Goal: Answer question/provide support

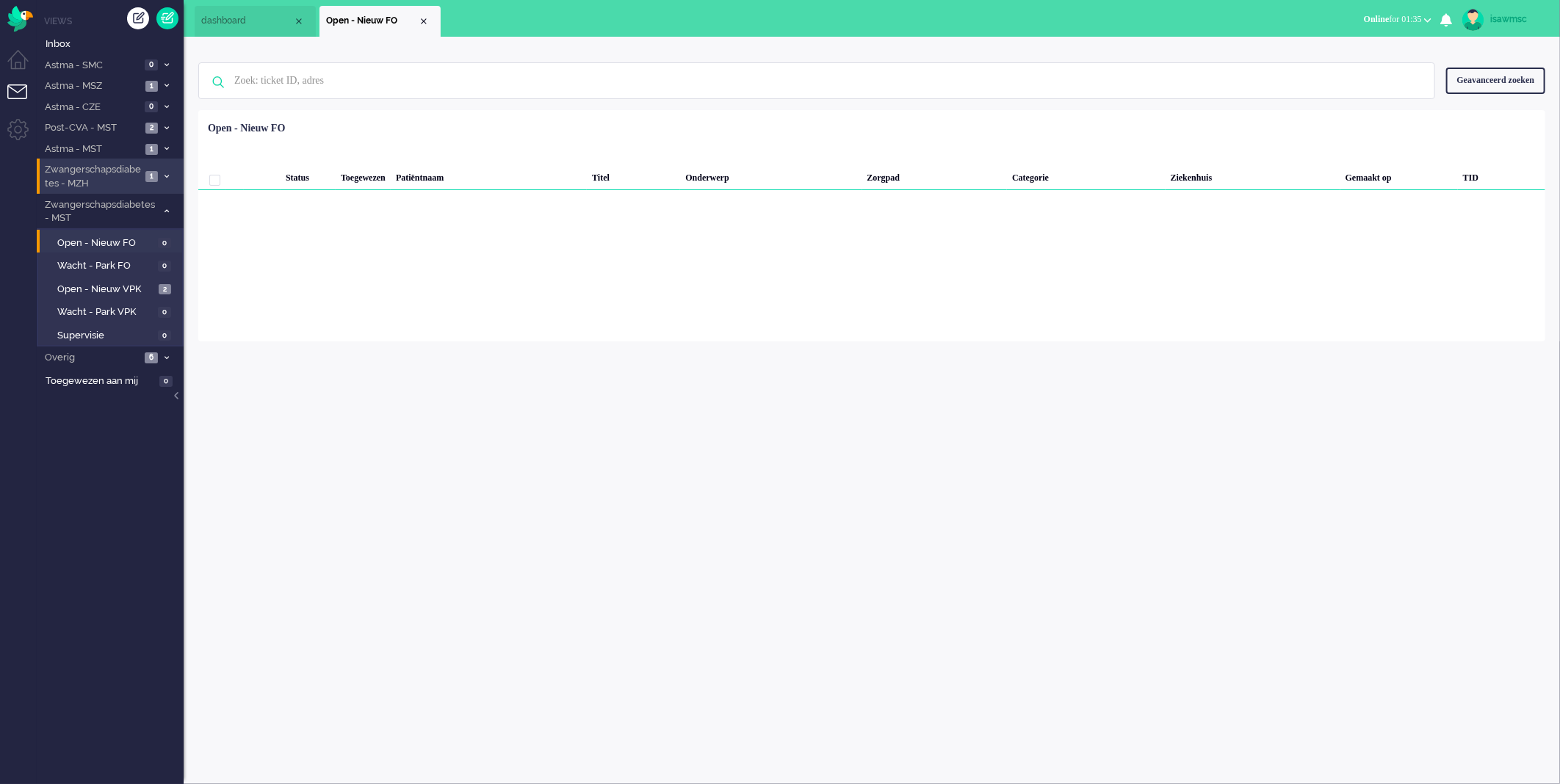
click at [139, 176] on span "Zwangerschapsdiabetes - MZH" at bounding box center [91, 176] width 98 height 27
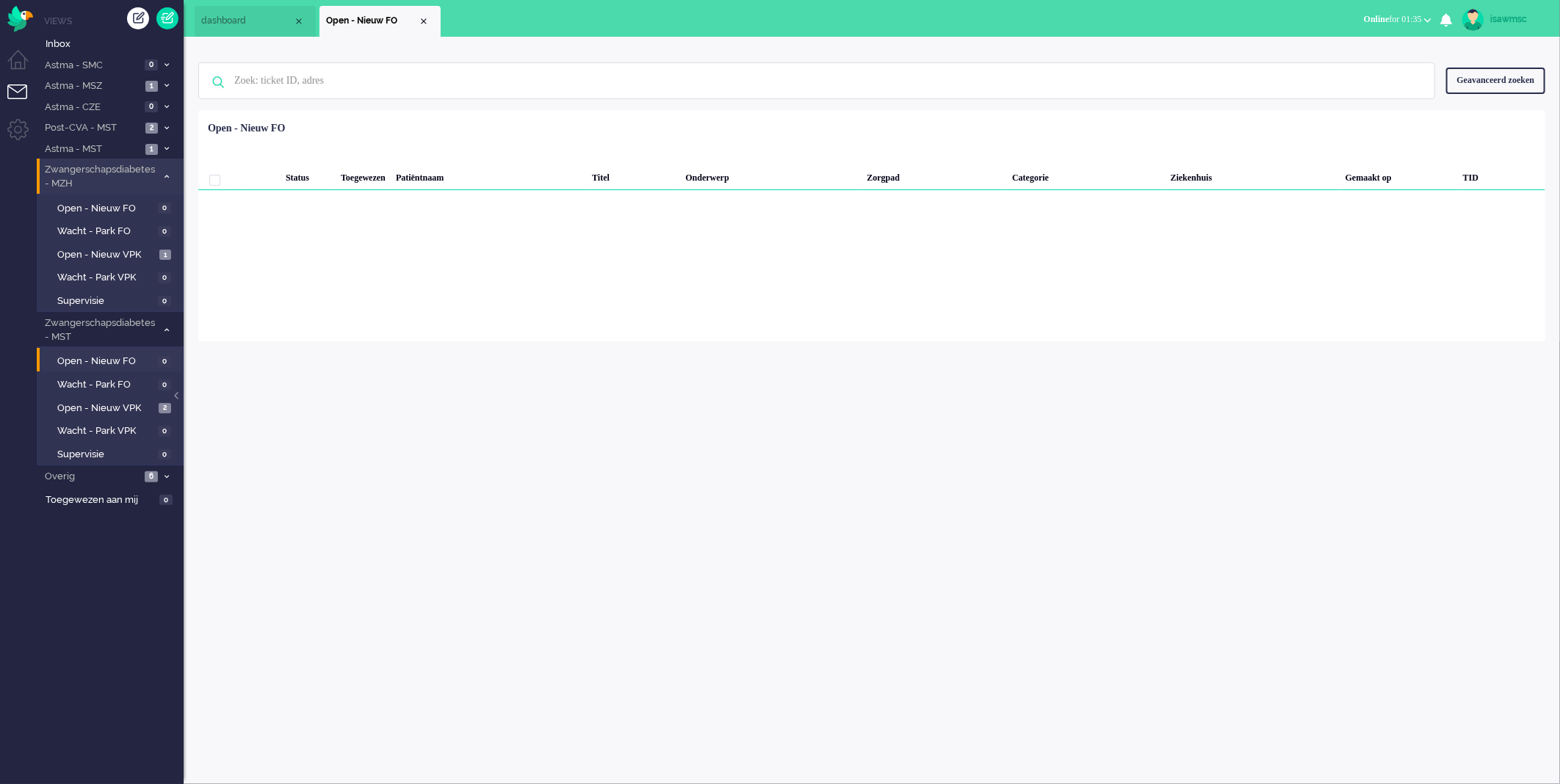
click at [139, 176] on span "Zwangerschapsdiabetes - MZH" at bounding box center [99, 176] width 114 height 27
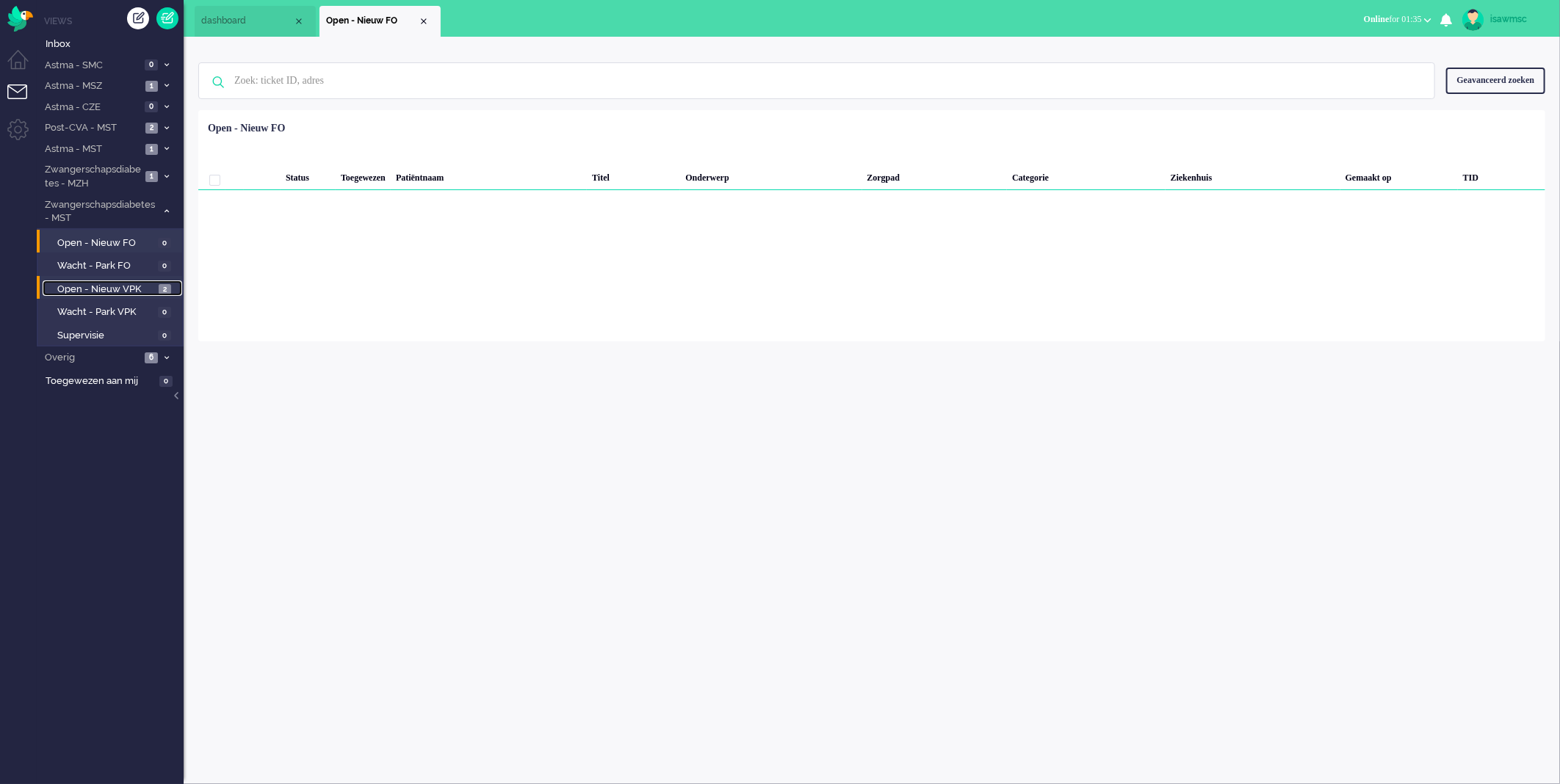
click at [159, 286] on span "2" at bounding box center [165, 290] width 13 height 11
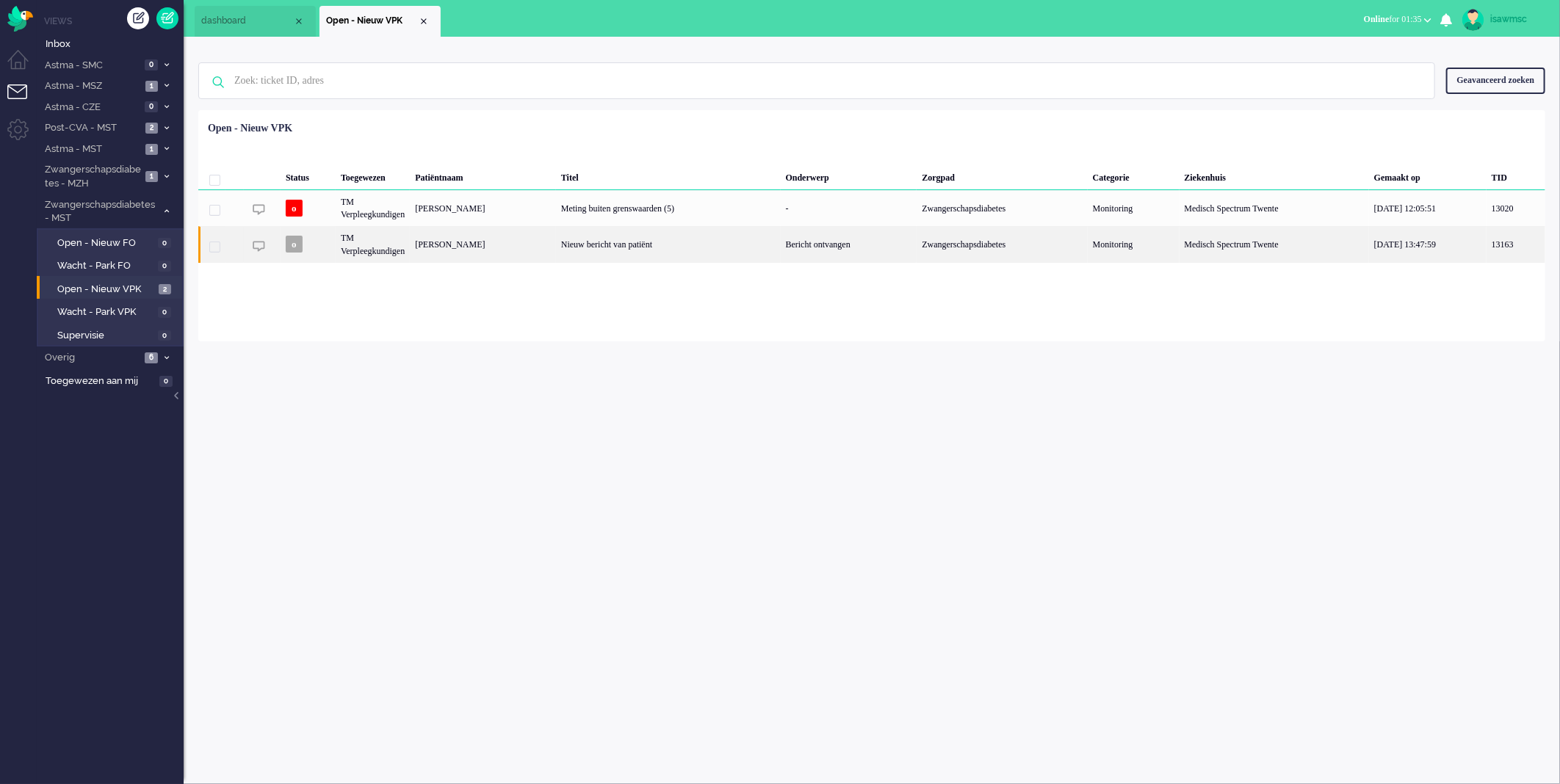
click at [428, 245] on div "[PERSON_NAME]" at bounding box center [483, 245] width 147 height 36
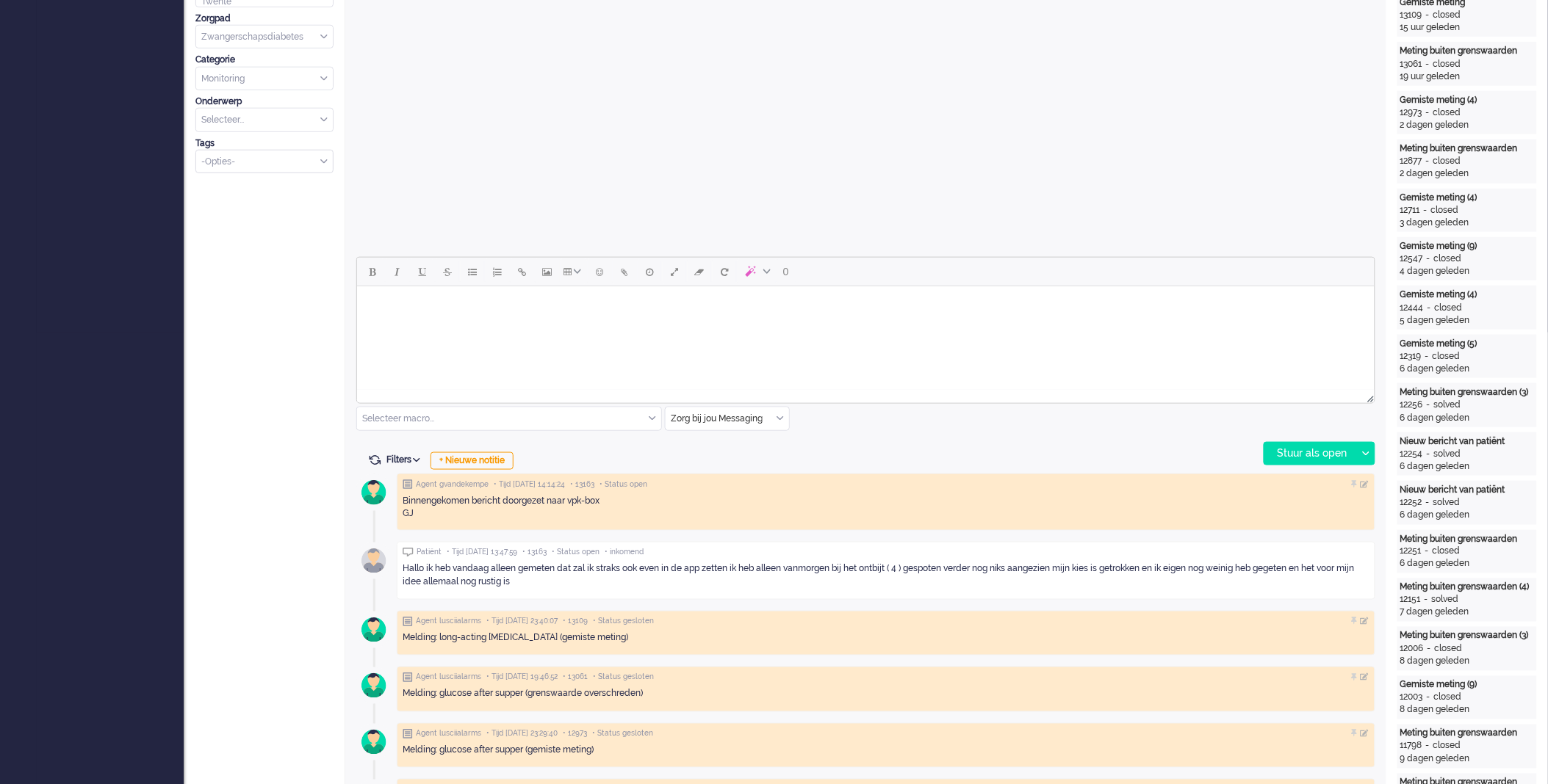
scroll to position [370, 0]
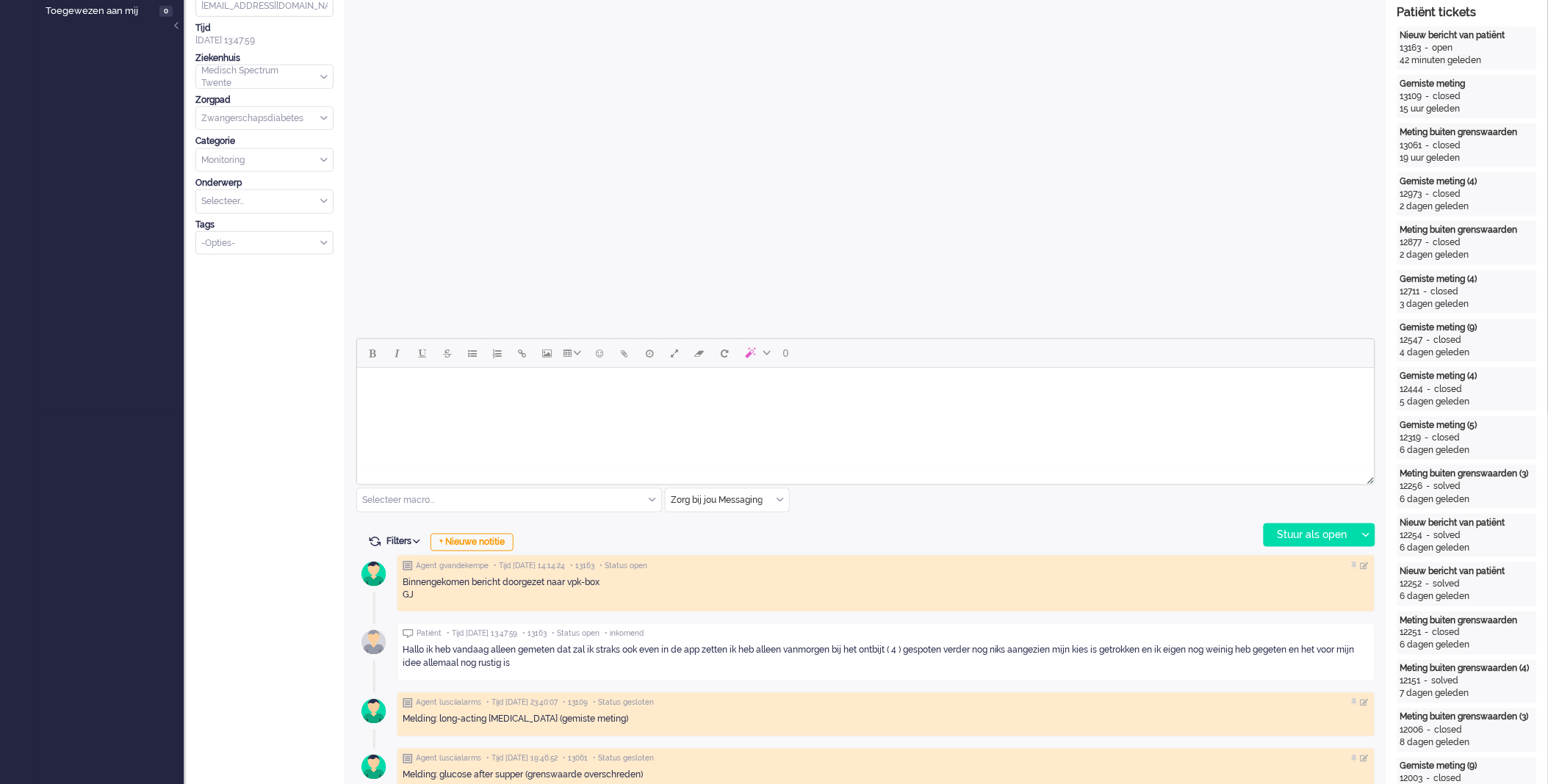
click at [696, 405] on html at bounding box center [864, 386] width 1017 height 38
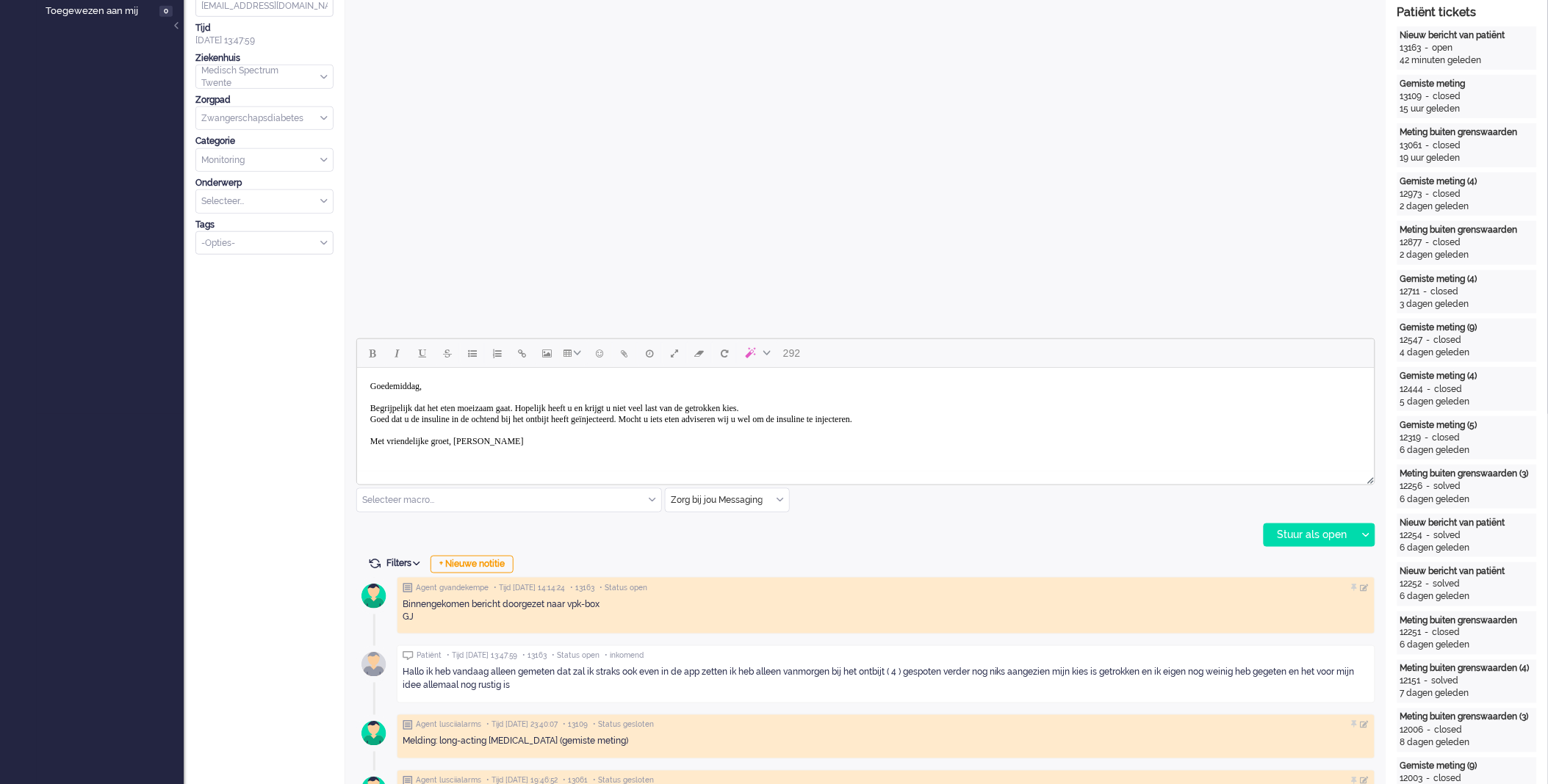
click at [766, 421] on body "Goedemiddag, Begrijpelijk dat het eten moeizaam gaat. Hopelijk heeft u en krijg…" at bounding box center [865, 414] width 1006 height 81
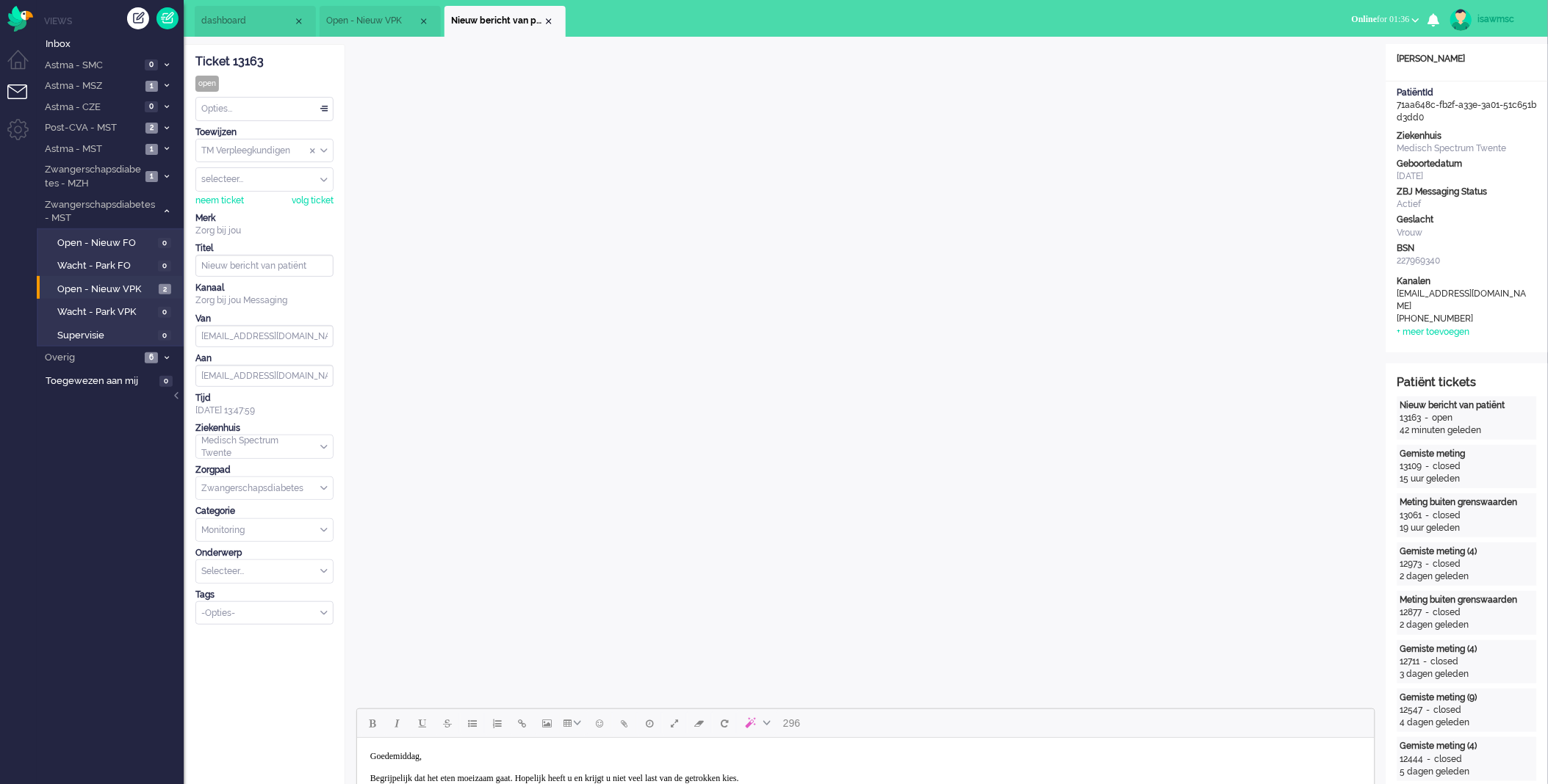
scroll to position [245, 0]
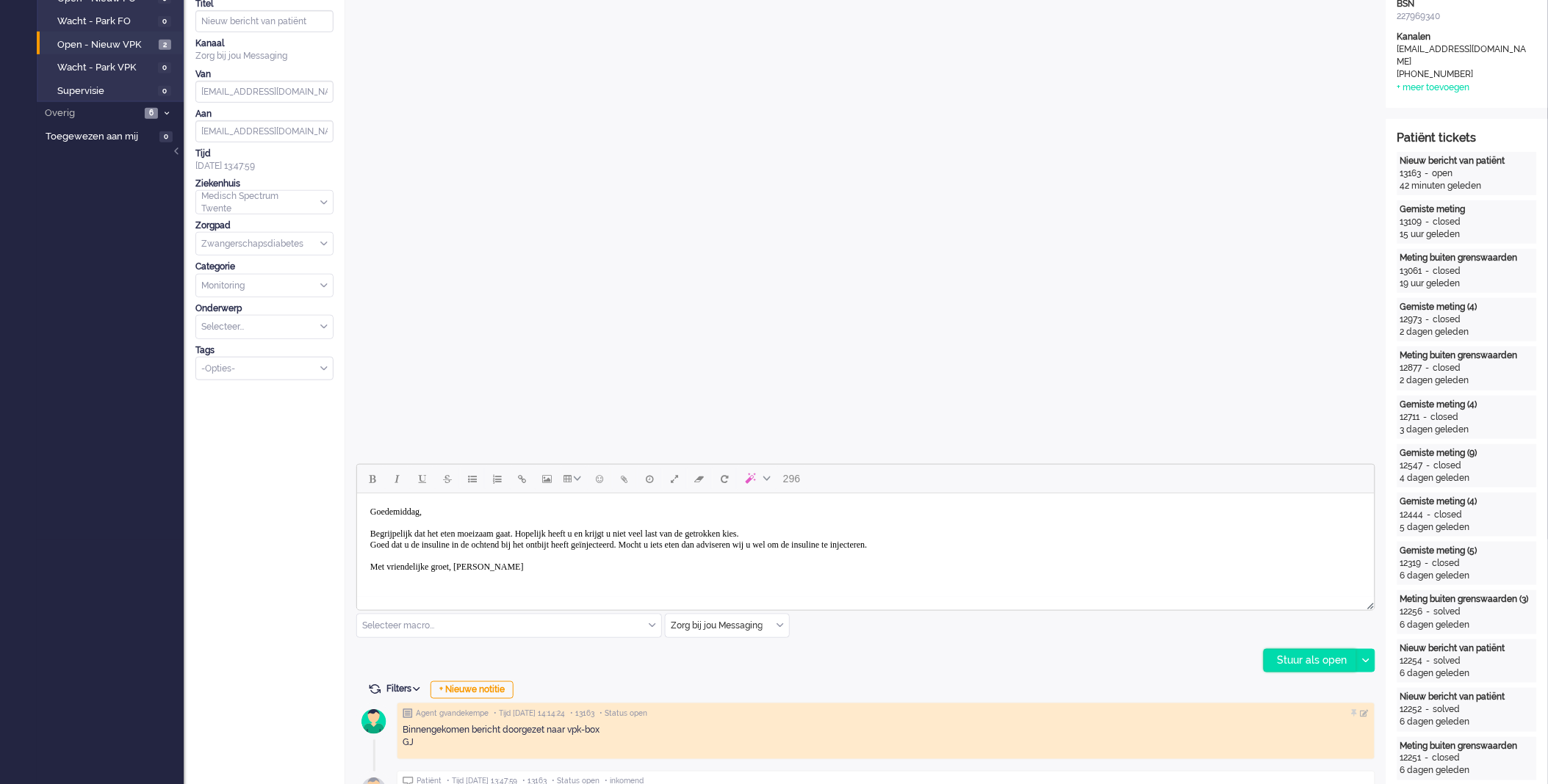
click at [1284, 663] on div "Stuur als open" at bounding box center [1310, 661] width 92 height 22
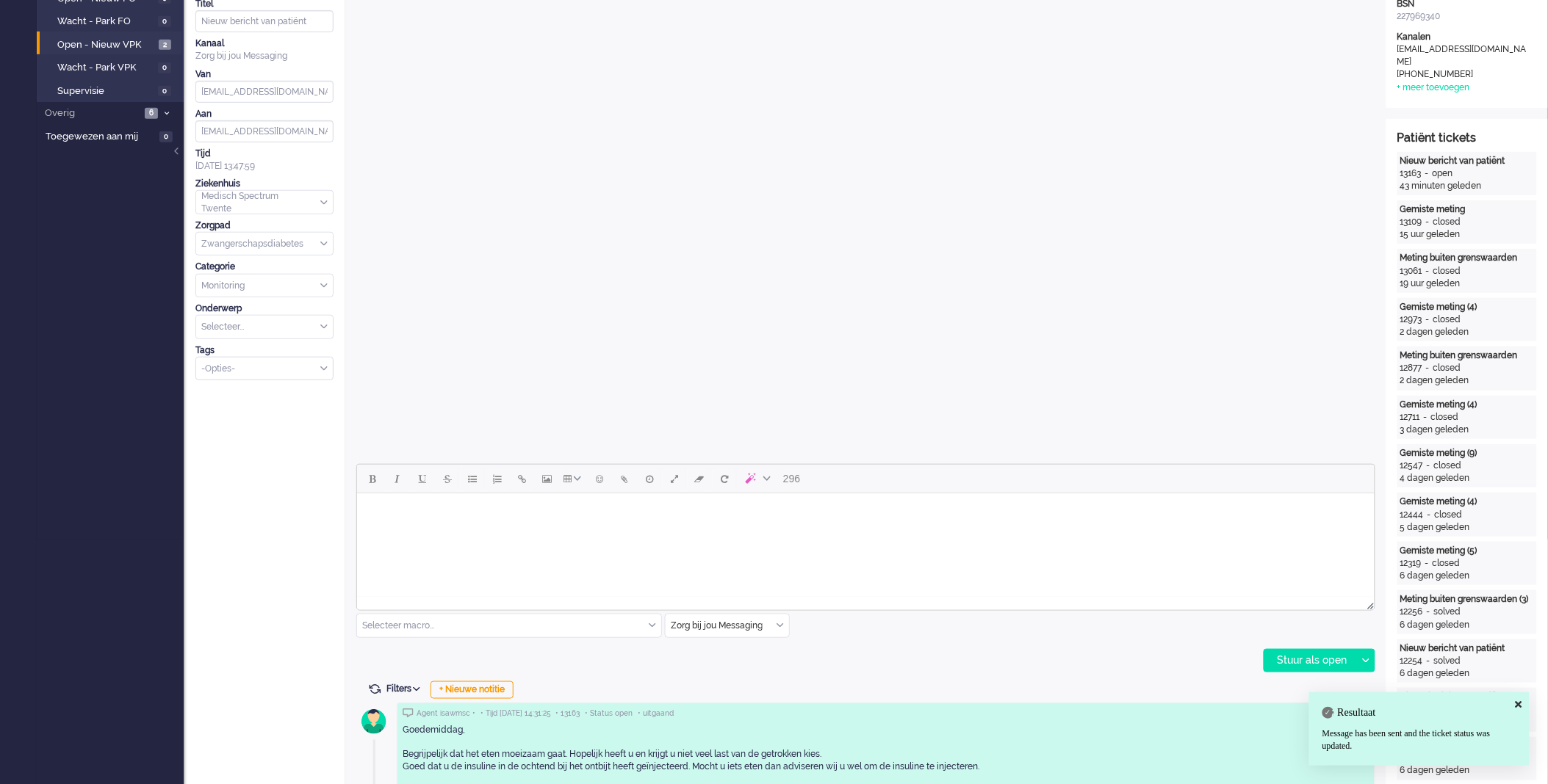
scroll to position [0, 0]
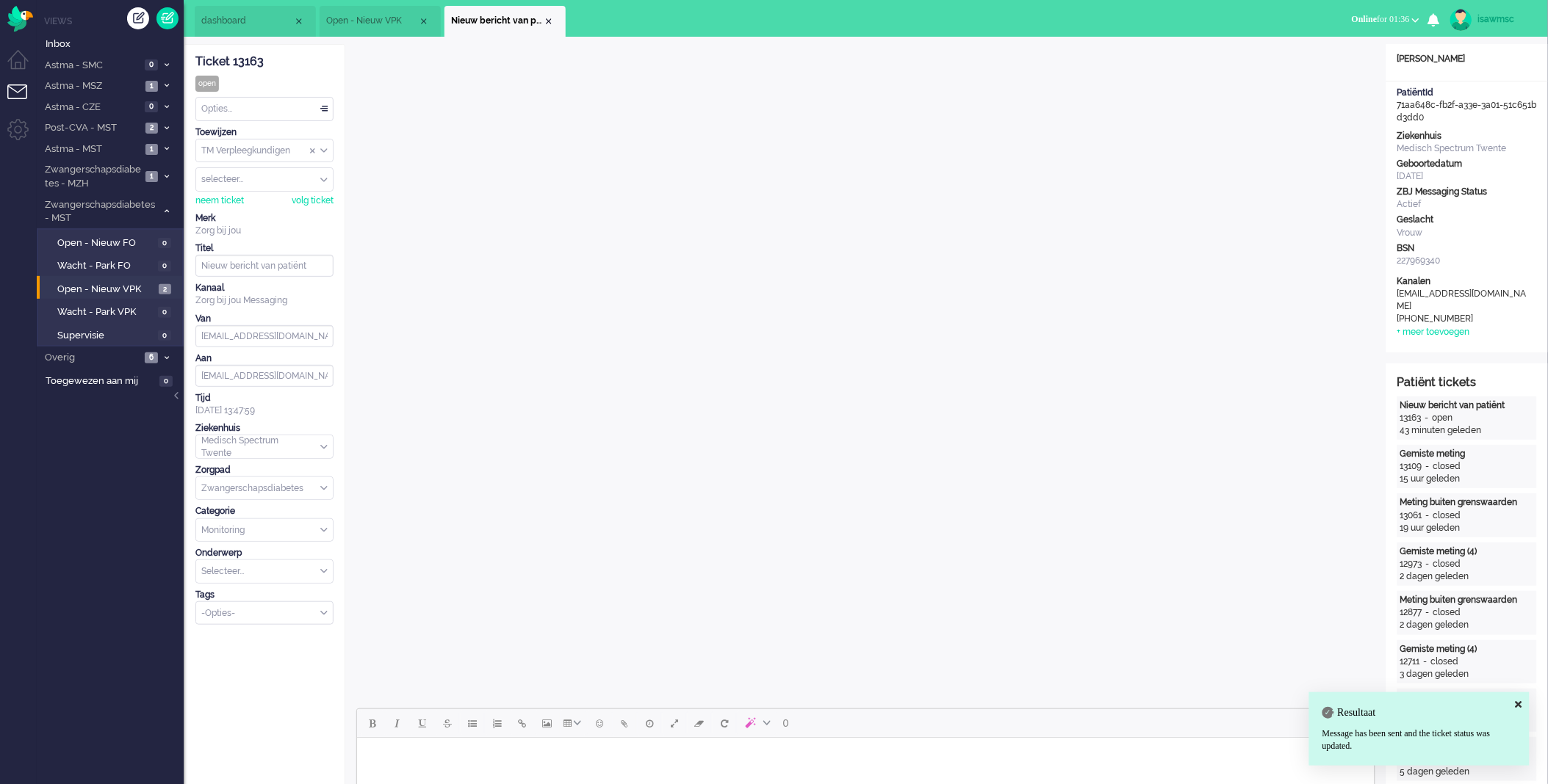
click at [295, 120] on div "Opties... Zet Status Open In afwachting Geparkeerd Opgelost Stel prioriteit Laa…" at bounding box center [264, 109] width 139 height 24
click at [260, 110] on div "Opties..." at bounding box center [264, 109] width 137 height 22
click at [257, 207] on li "Opgelost" at bounding box center [264, 213] width 137 height 22
click at [550, 21] on div "Close tab" at bounding box center [548, 21] width 12 height 12
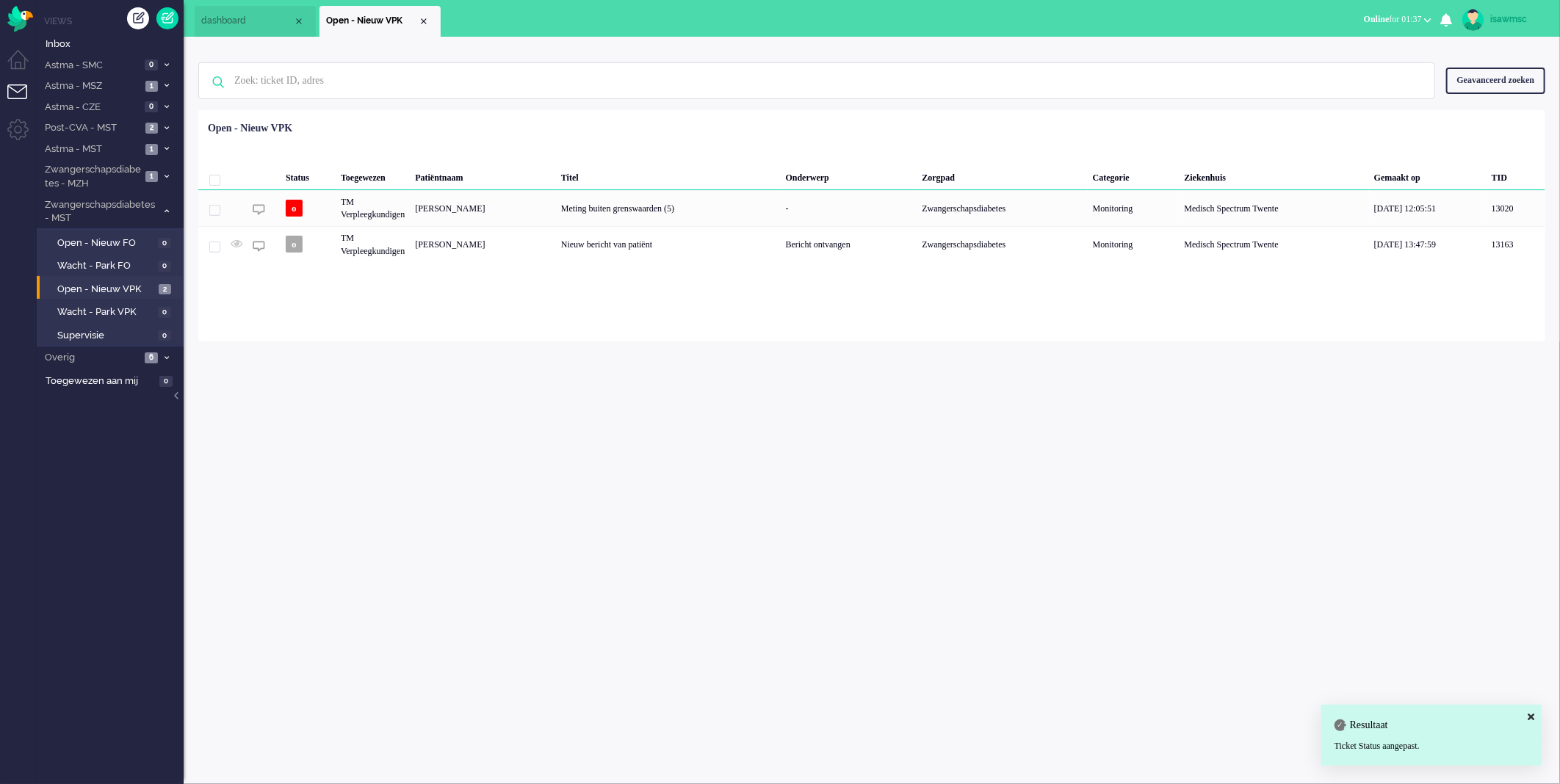
click at [551, 299] on div "Loading... Status Toegewezen Patiëntnaam Titel Onderwerp Zorgpad Categorie Ziek…" at bounding box center [872, 225] width 1348 height 231
click at [580, 111] on div "Loading... Status Toegewezen Patiëntnaam Titel Onderwerp Zorgpad Categorie Ziek…" at bounding box center [872, 225] width 1348 height 231
click at [157, 288] on link "Open - Nieuw VPK 2" at bounding box center [112, 289] width 139 height 16
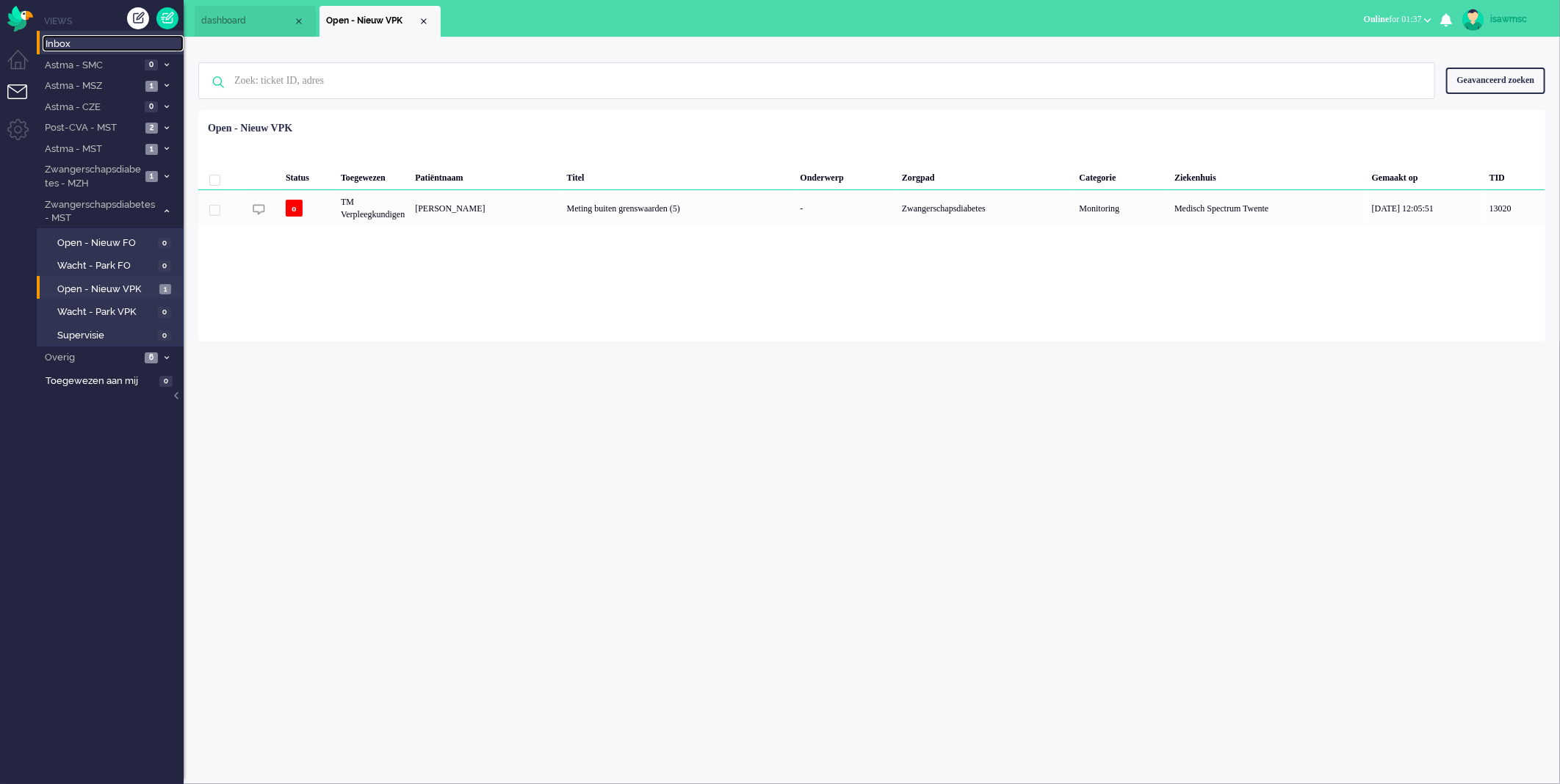
click at [95, 46] on span "Inbox" at bounding box center [115, 45] width 139 height 14
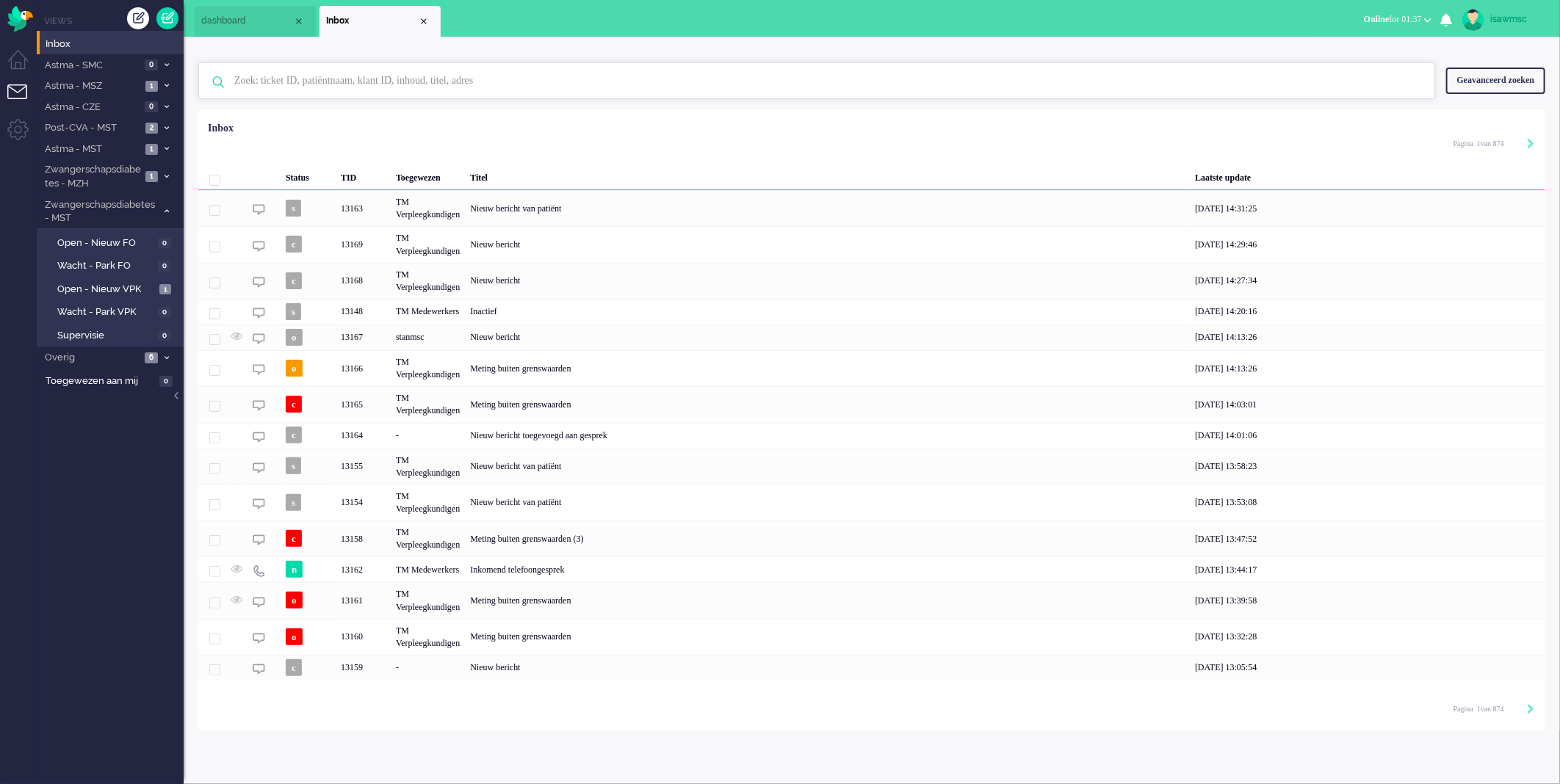
click at [309, 74] on input "text" at bounding box center [819, 80] width 1192 height 35
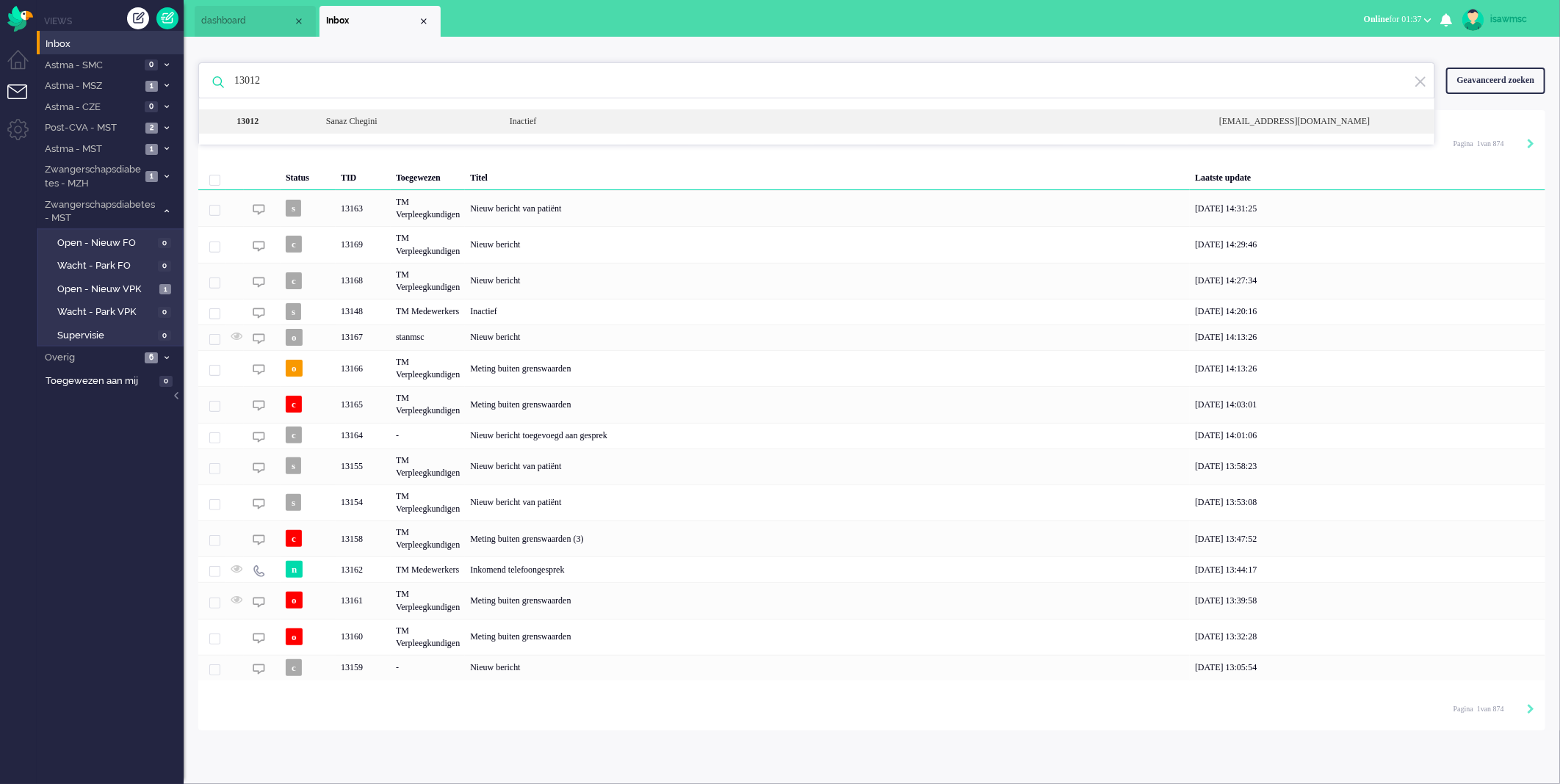
type input "13012"
click at [375, 120] on div "Sanaz Chegini" at bounding box center [407, 121] width 184 height 13
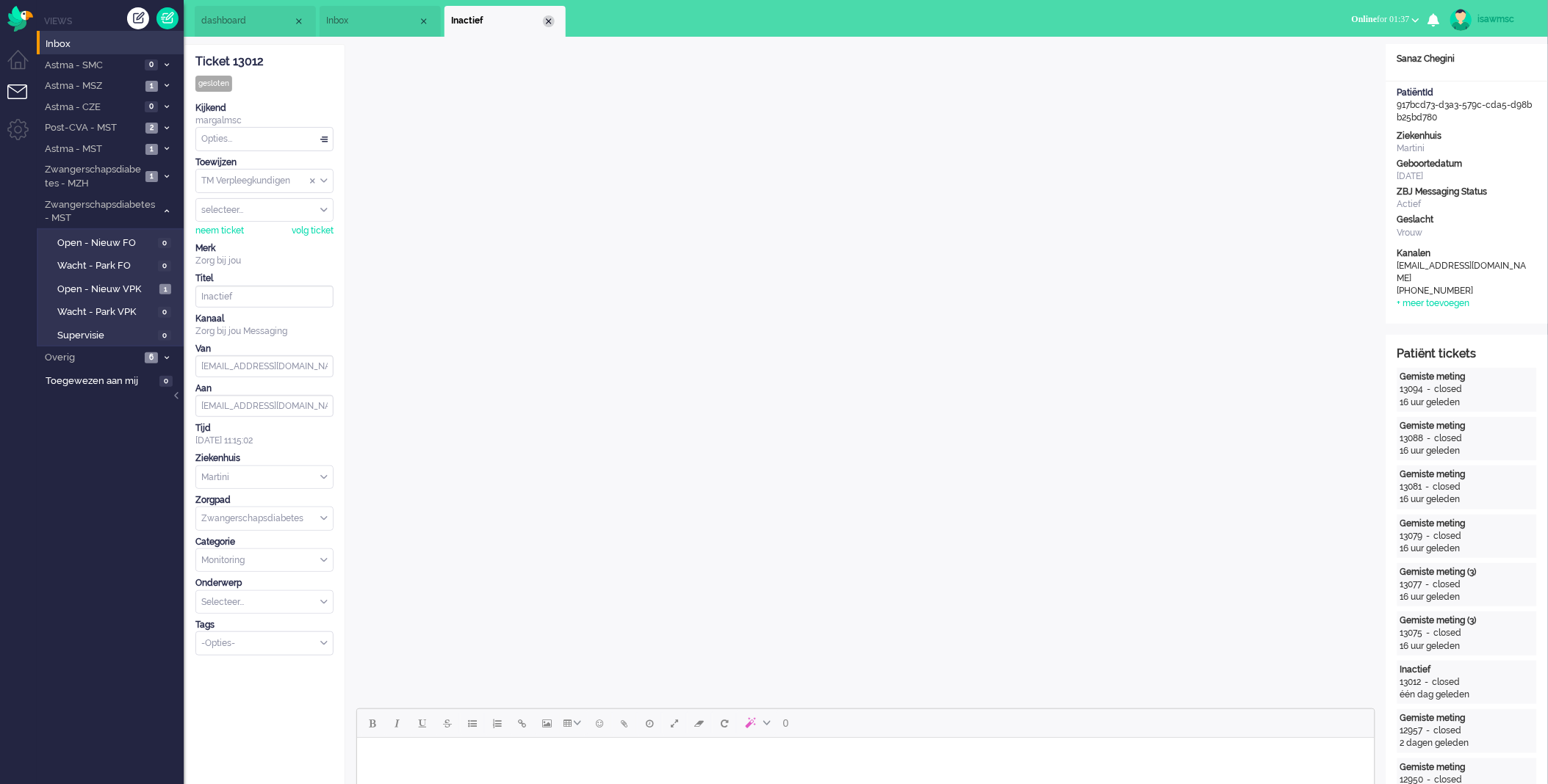
click at [553, 21] on div "Close tab" at bounding box center [548, 21] width 12 height 12
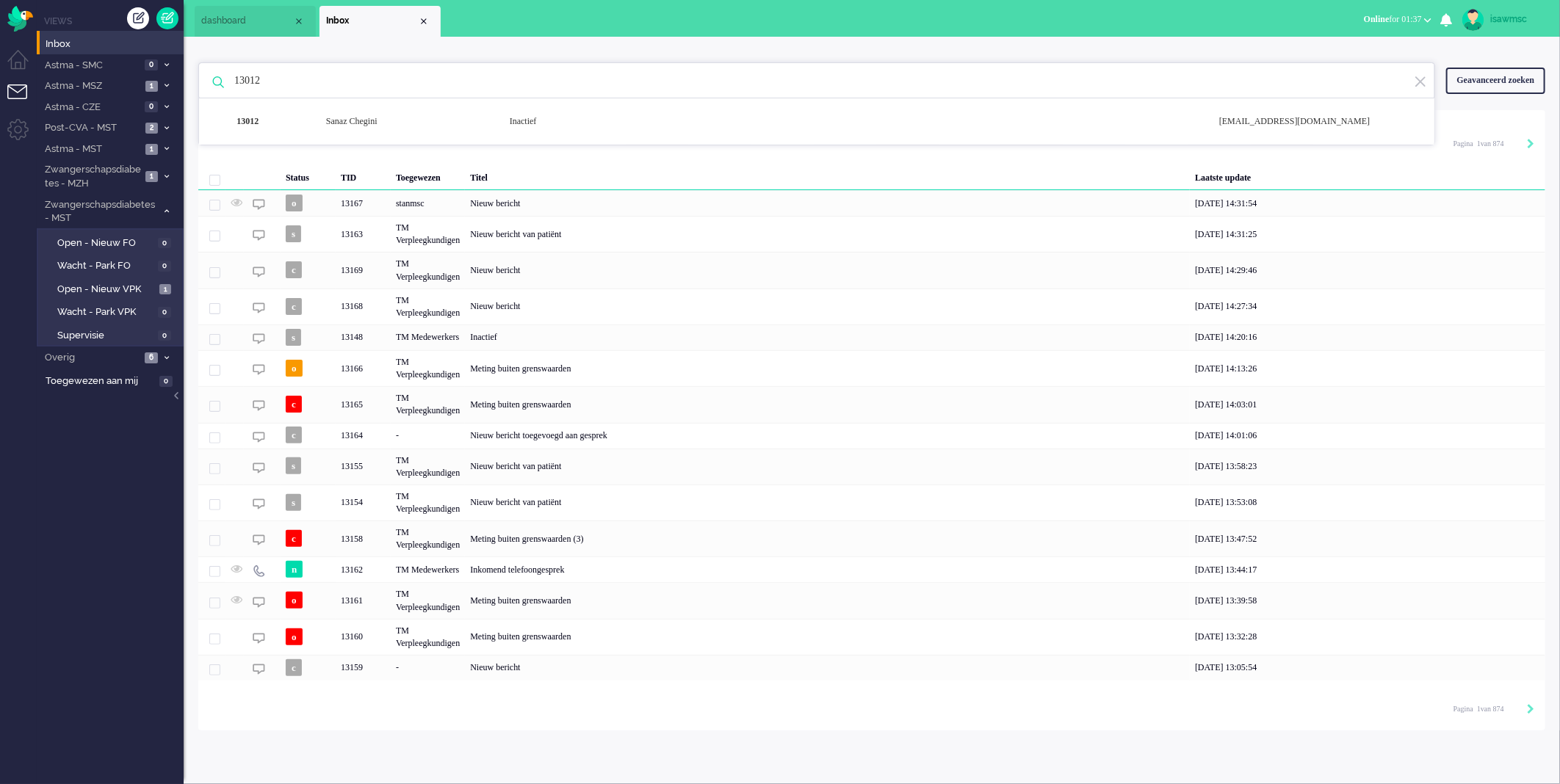
click at [578, 28] on ul "dashboard Inbox" at bounding box center [728, 18] width 1068 height 37
click at [113, 428] on ul "Views Inbox Astma - SMC 0 Open - Nieuw FO 0 Wacht - Park FO 0" at bounding box center [110, 392] width 147 height 784
click at [752, 55] on div "13012 13012 Sanaz Chegini Inactief [EMAIL_ADDRESS][DOMAIN_NAME] Geavanceerd zoe…" at bounding box center [872, 80] width 1348 height 58
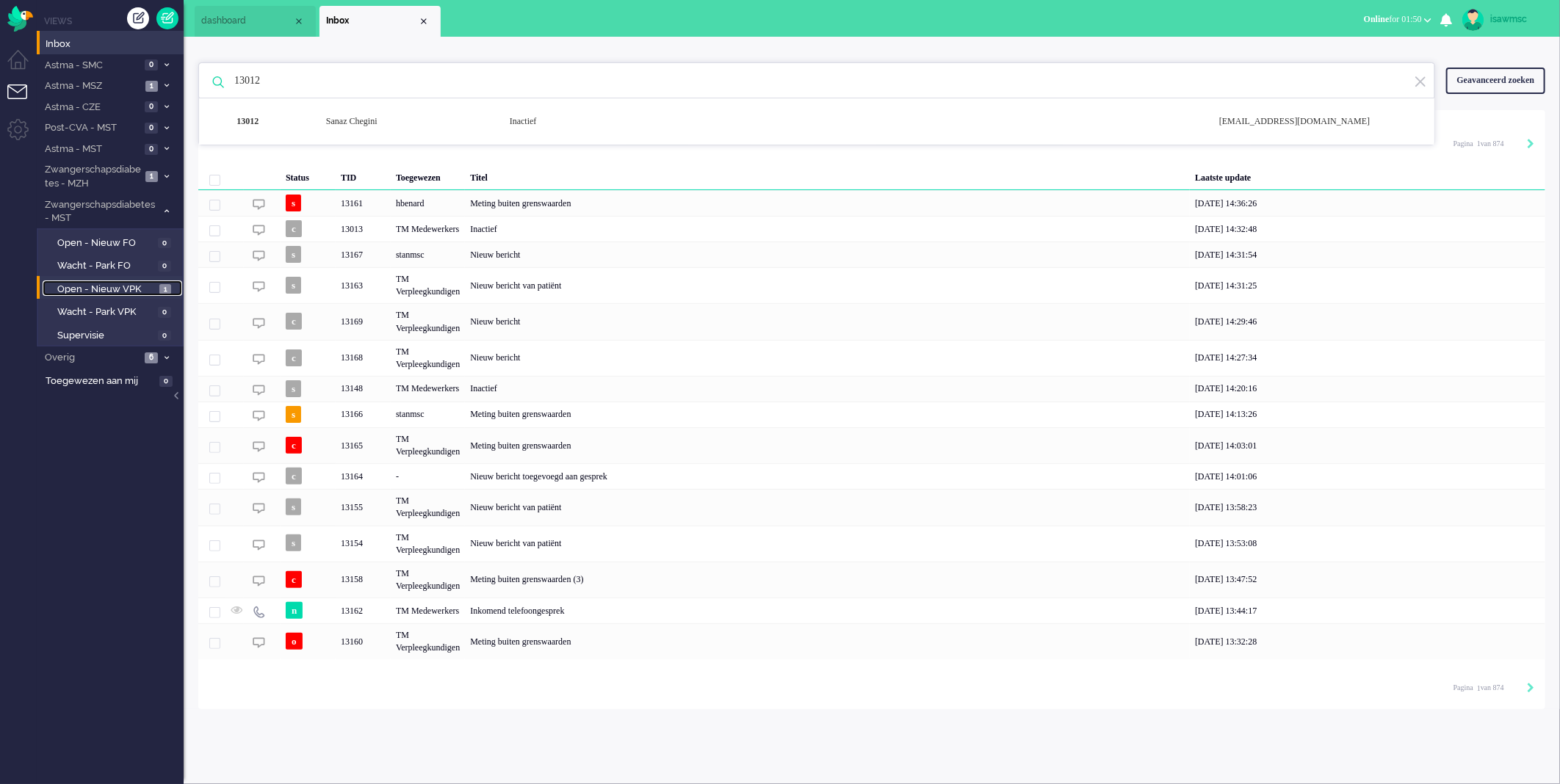
click at [157, 290] on link "Open - Nieuw VPK 1" at bounding box center [112, 289] width 139 height 16
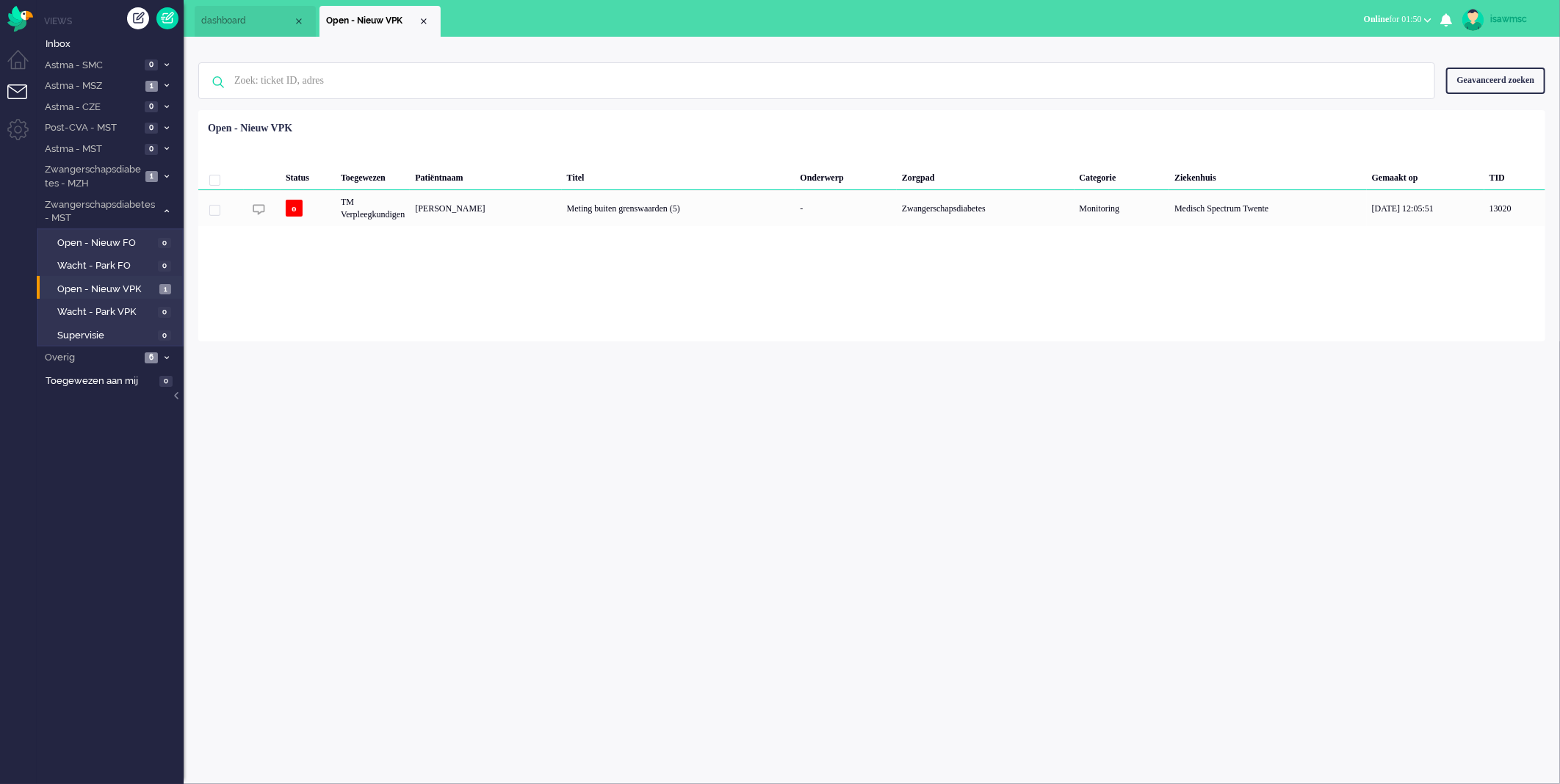
click at [591, 357] on div "isawmsc Thuis Ticket Csat Ticket Bijdragen Per dag Ticket Bijdragen Per Kanaal …" at bounding box center [872, 410] width 1376 height 747
click at [21, 30] on img "Omnidesk" at bounding box center [20, 19] width 26 height 26
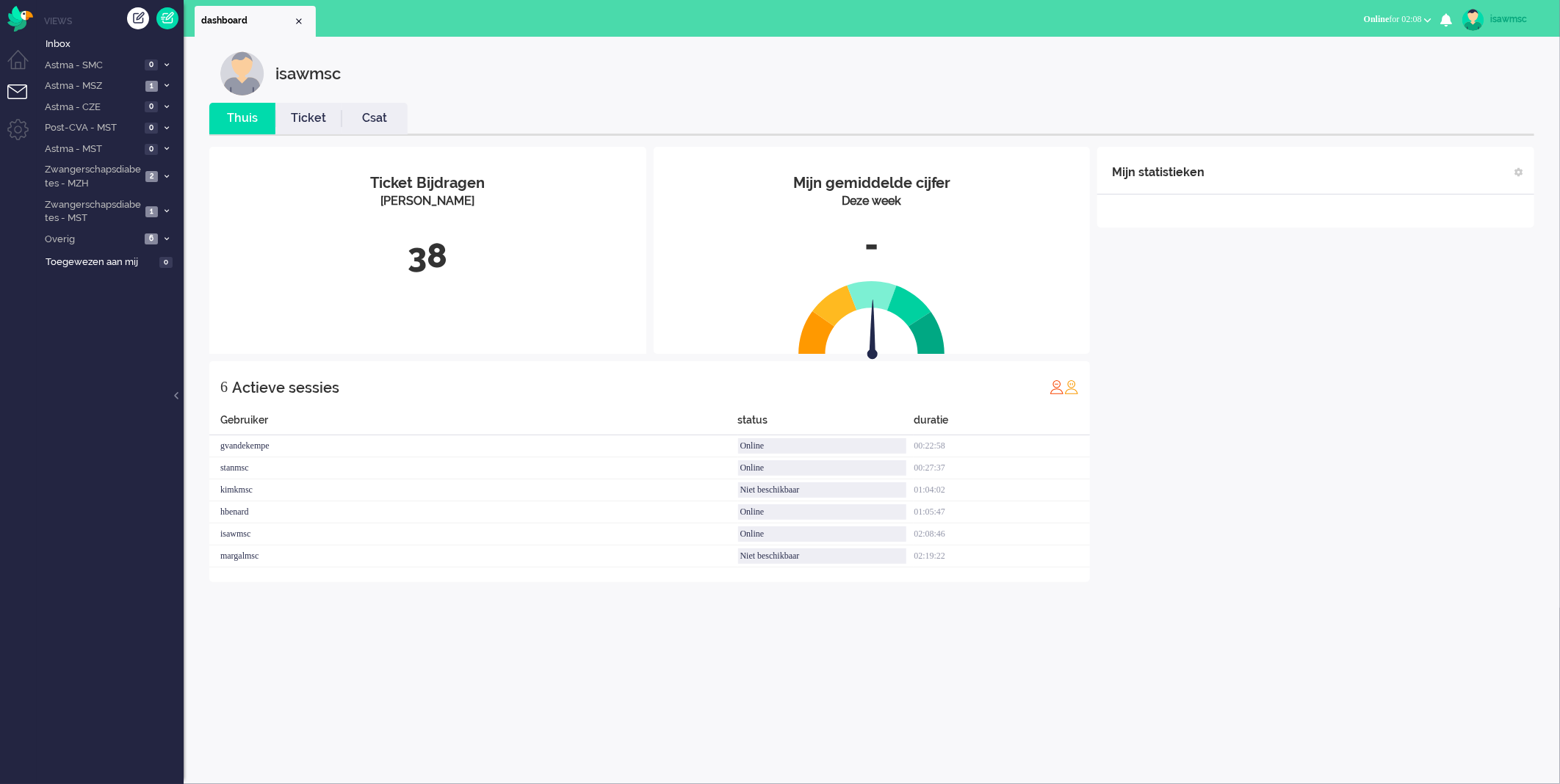
click at [327, 122] on link "Ticket" at bounding box center [308, 118] width 66 height 17
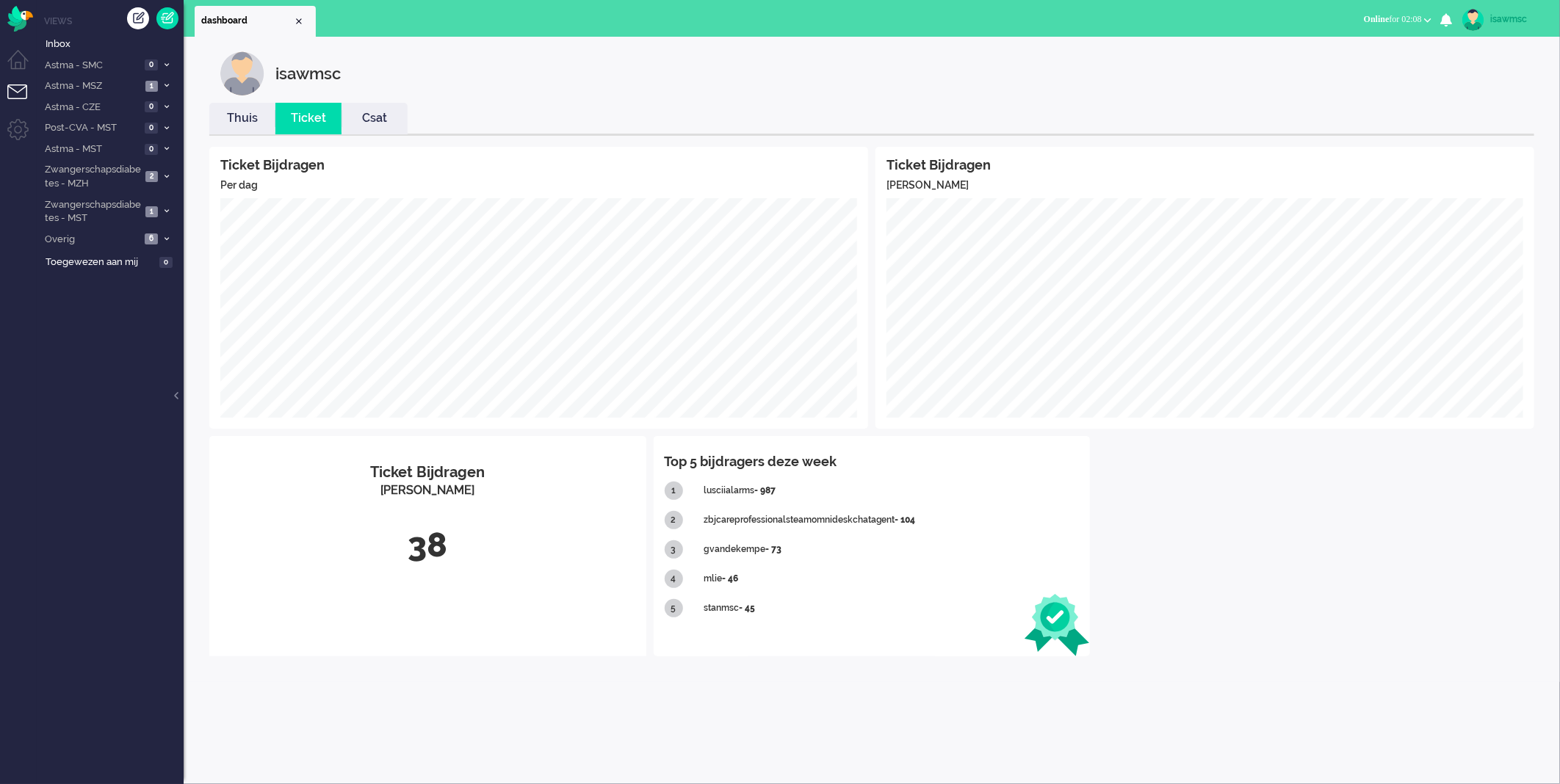
click at [266, 118] on link "Thuis" at bounding box center [242, 118] width 66 height 17
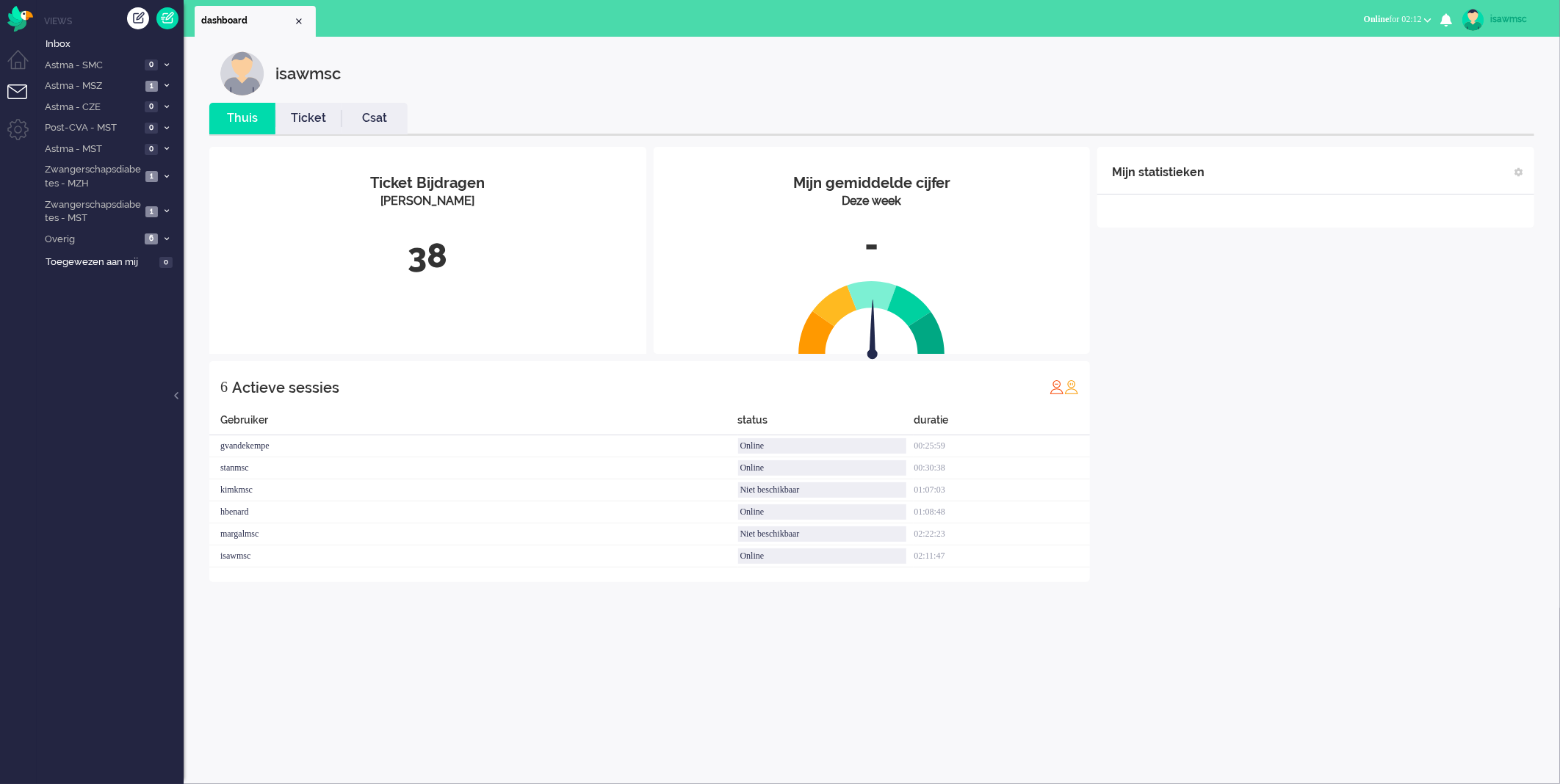
click at [552, 51] on div "isawmsc" at bounding box center [883, 73] width 1325 height 44
click at [150, 208] on span "1" at bounding box center [152, 211] width 13 height 11
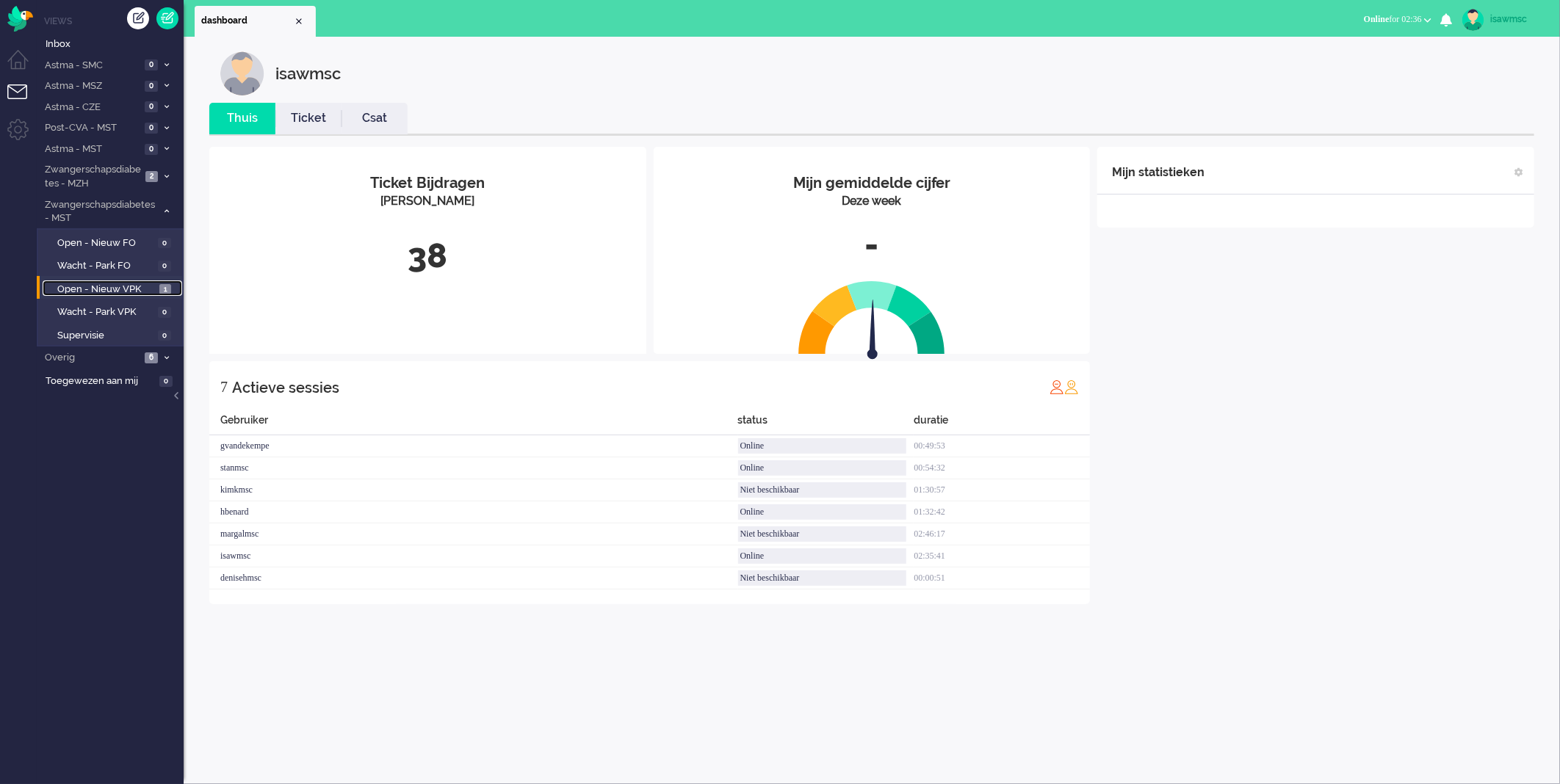
click at [157, 290] on link "Open - Nieuw VPK 1" at bounding box center [112, 289] width 139 height 16
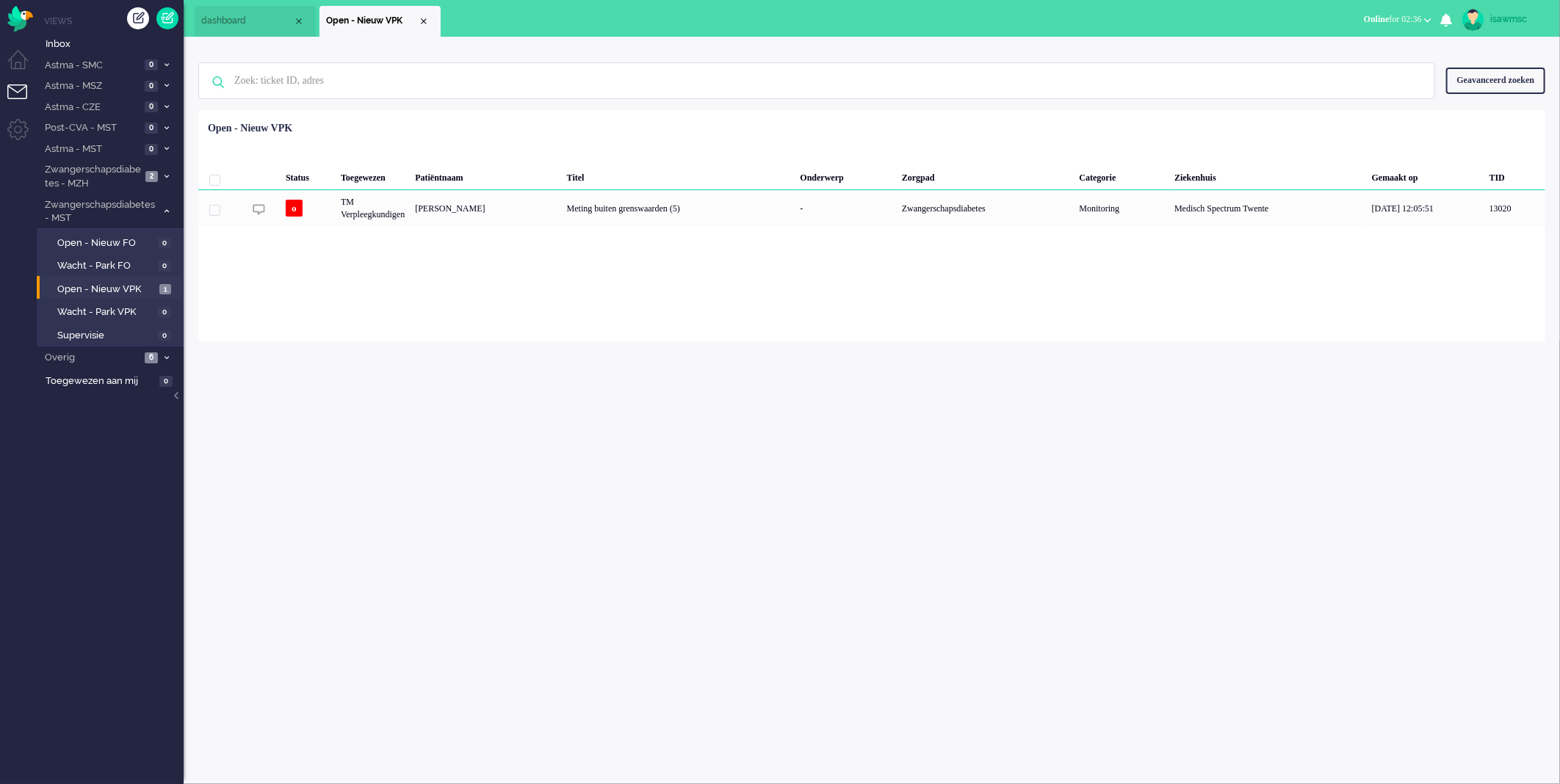
click at [469, 290] on div "Loading... Status Toegewezen Patiëntnaam Titel Onderwerp Zorgpad Categorie Ziek…" at bounding box center [872, 225] width 1348 height 231
drag, startPoint x: 158, startPoint y: 288, endPoint x: 211, endPoint y: 252, distance: 64.1
click at [158, 289] on link "Open - Nieuw VPK 1" at bounding box center [112, 289] width 139 height 16
click at [155, 150] on span "1" at bounding box center [152, 149] width 13 height 11
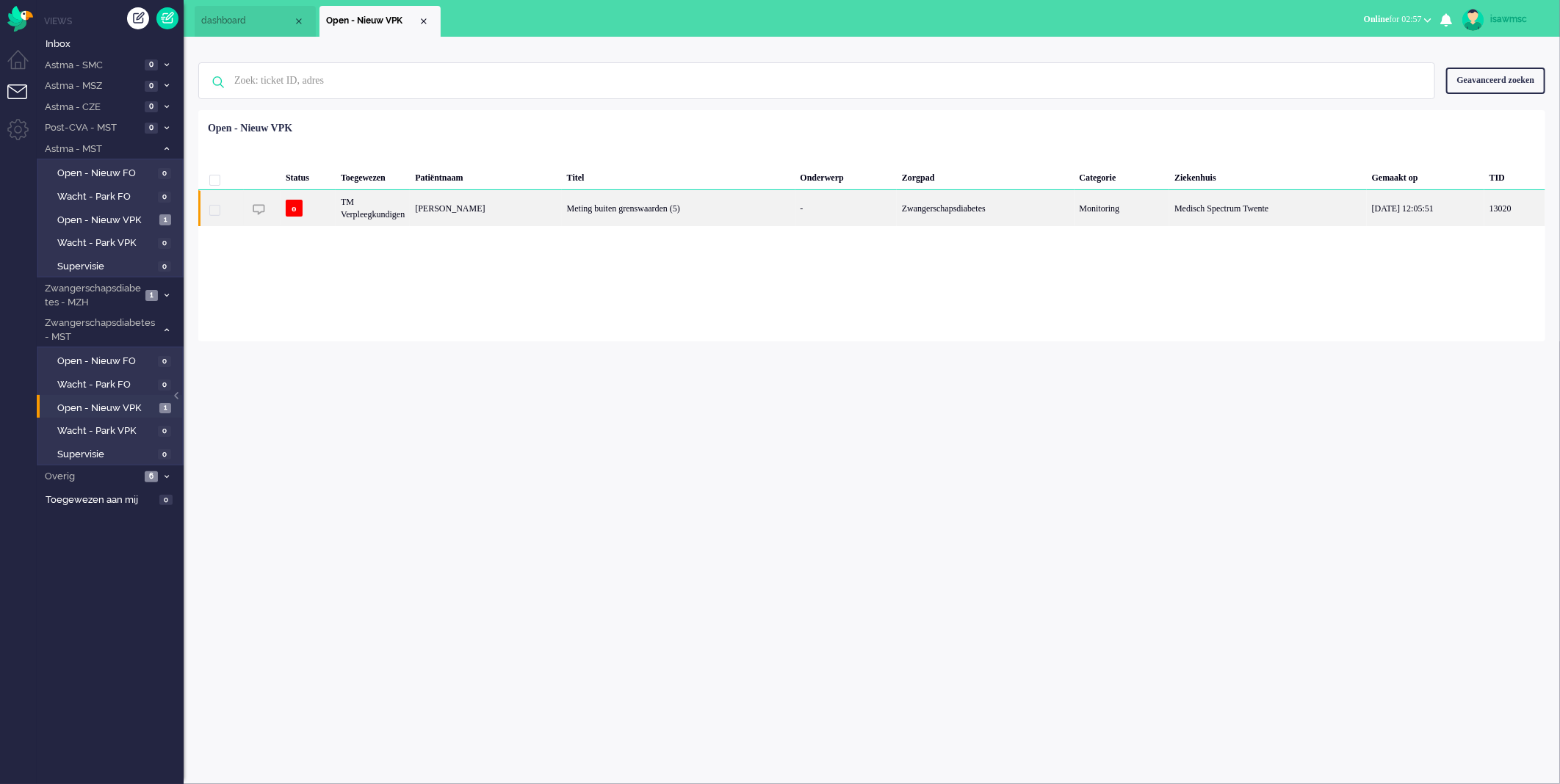
click at [540, 206] on div "[PERSON_NAME]" at bounding box center [486, 208] width 151 height 36
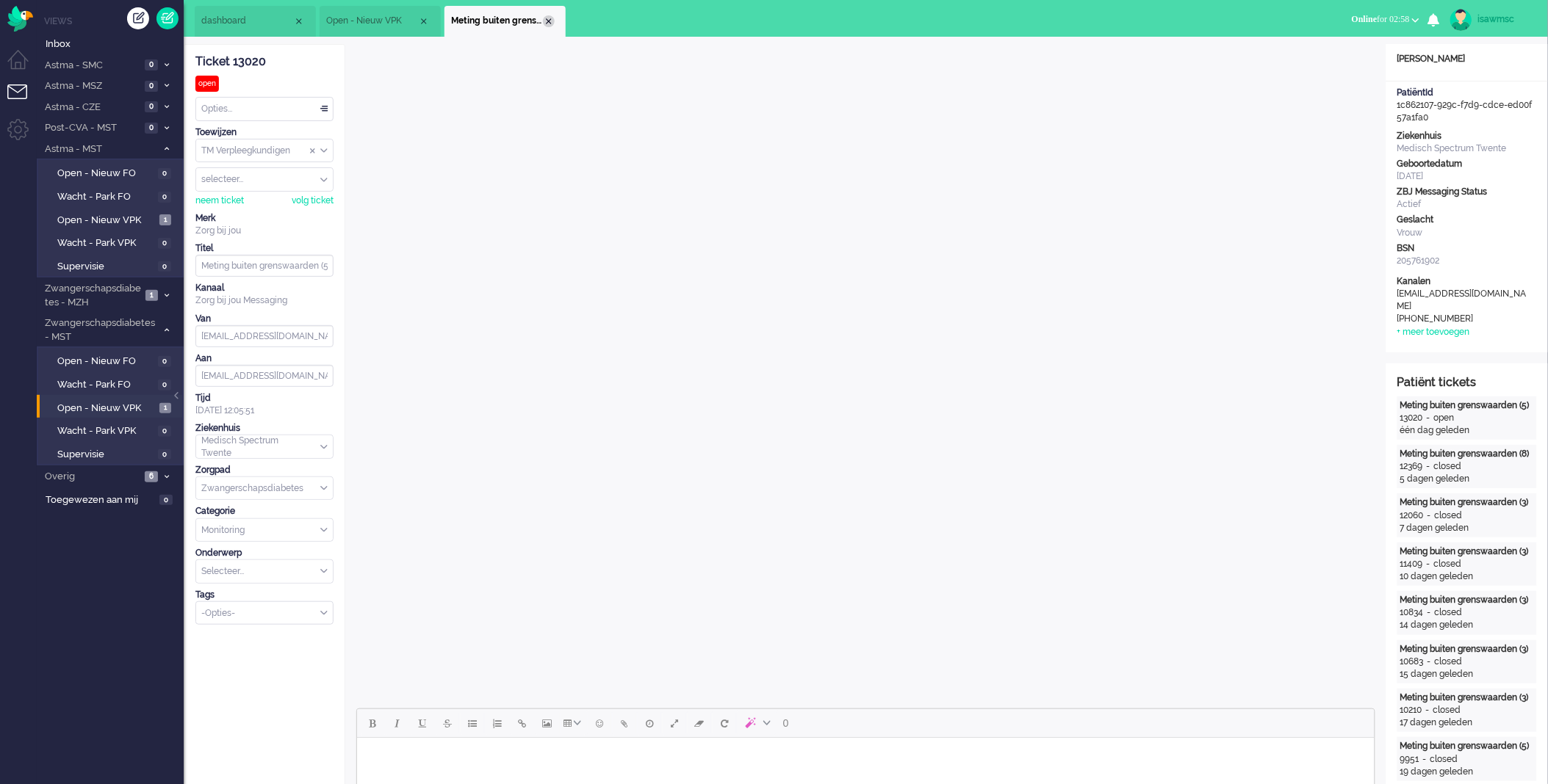
click at [546, 24] on div "Close tab" at bounding box center [548, 21] width 12 height 12
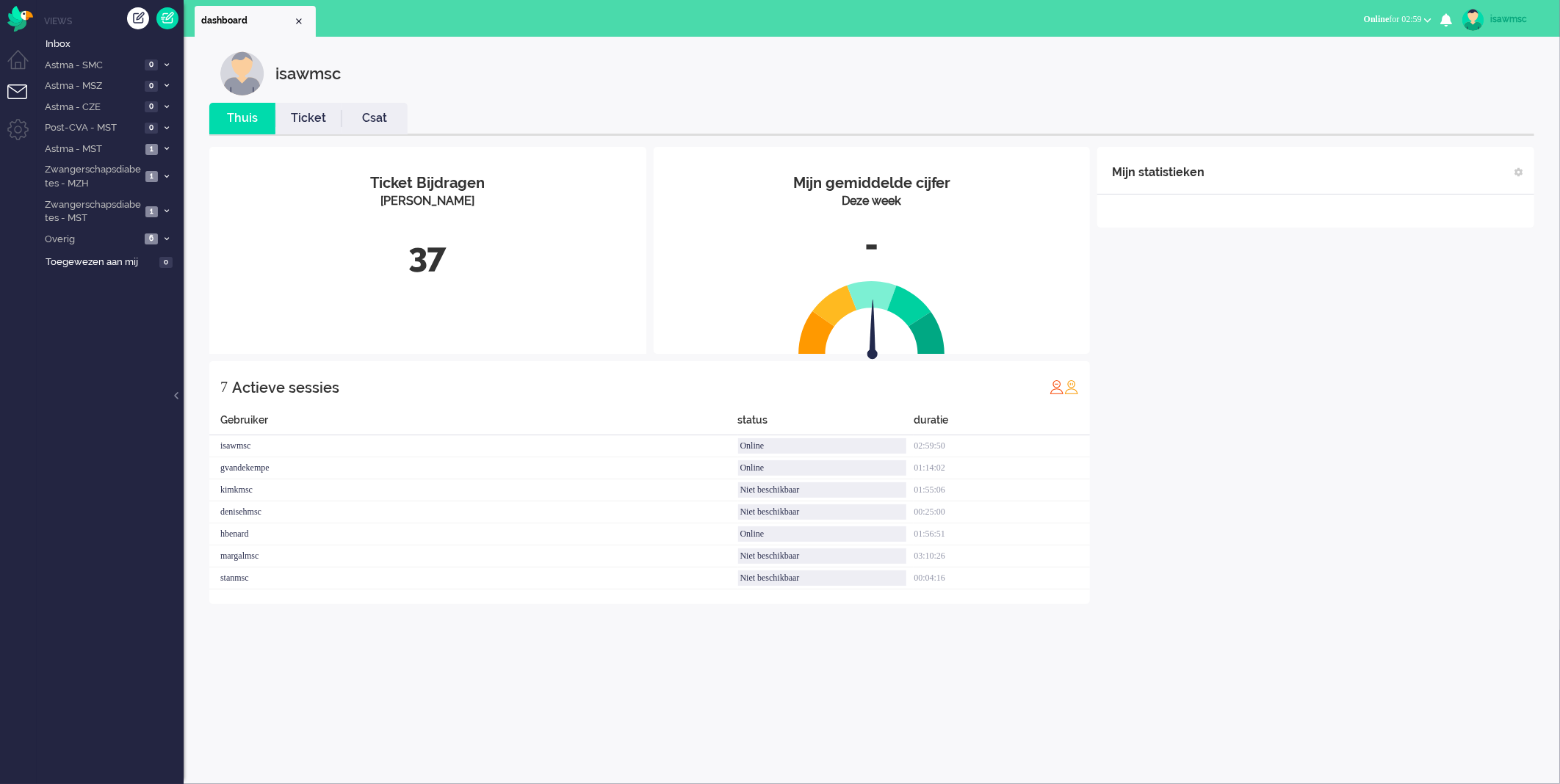
click at [1398, 20] on span "Online for 02:59" at bounding box center [1393, 19] width 58 height 10
click at [1374, 54] on label "Niet beschikbaar" at bounding box center [1370, 49] width 116 height 13
click at [1346, 22] on span "Niet beschikbaar" at bounding box center [1358, 19] width 64 height 10
click at [1336, 63] on label "Online" at bounding box center [1370, 66] width 116 height 13
click at [1305, 82] on div "isawmsc" at bounding box center [883, 73] width 1325 height 44
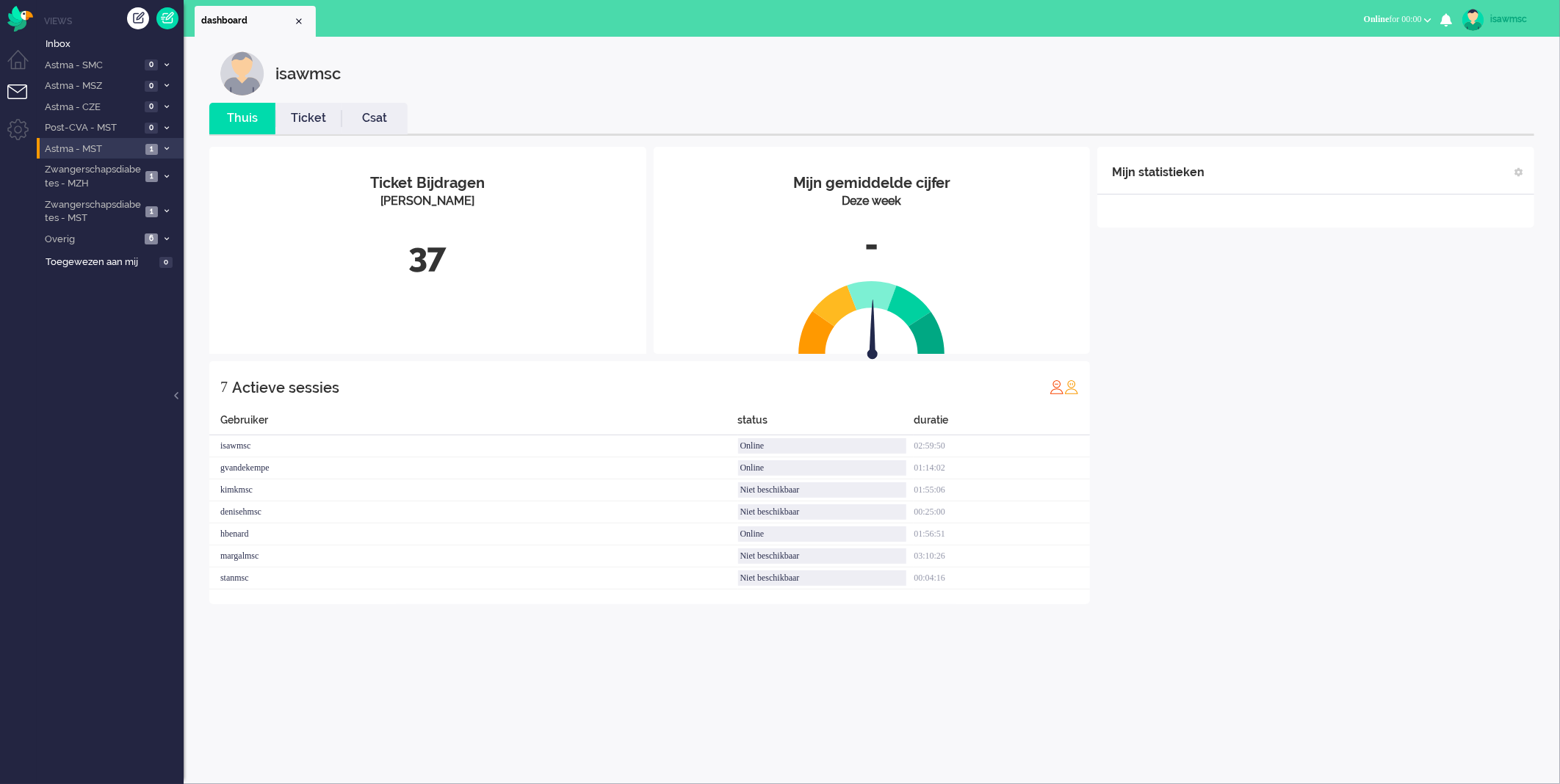
click at [147, 150] on span "1" at bounding box center [152, 149] width 13 height 11
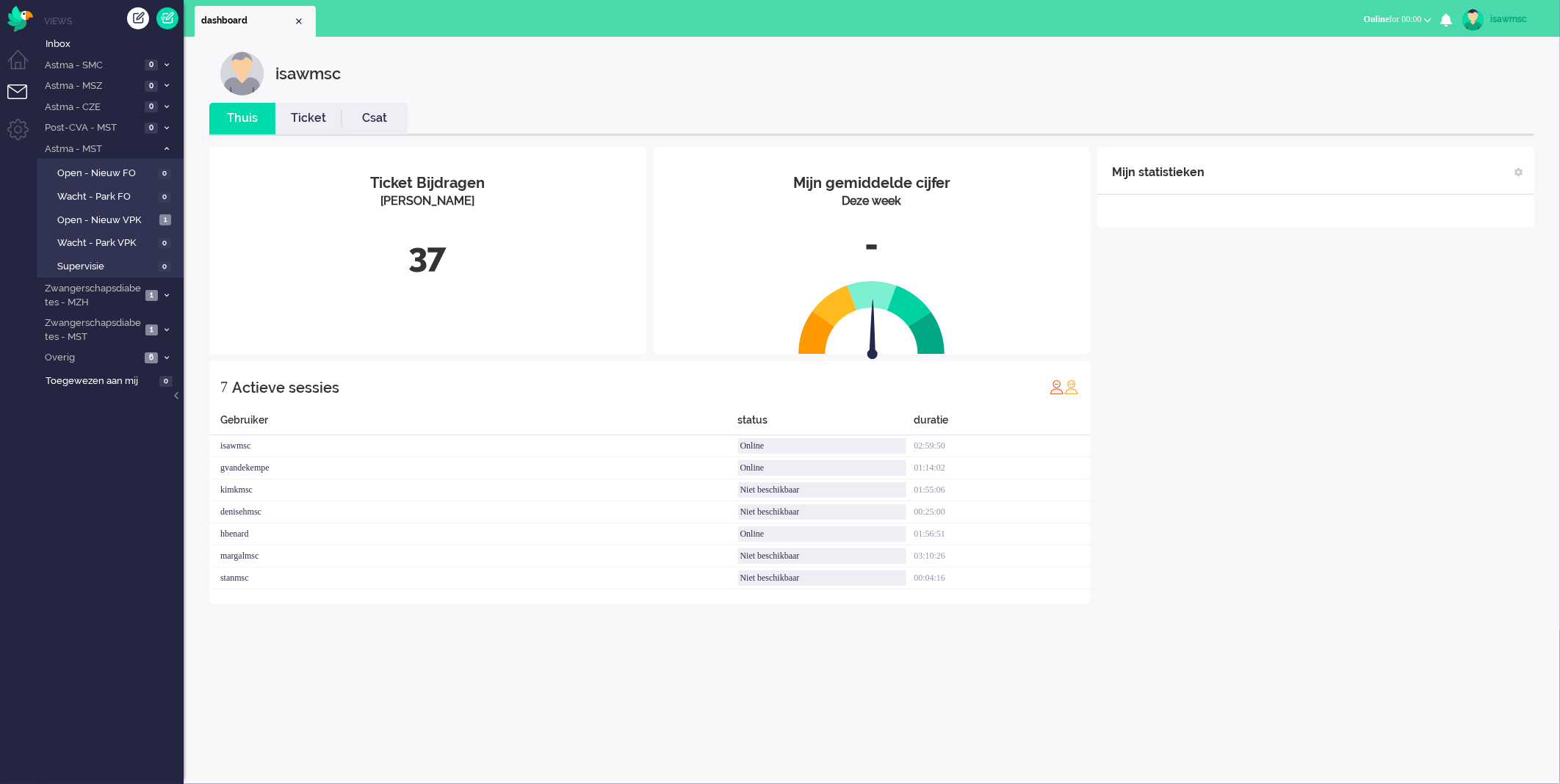
click at [1296, 406] on div "Mijn statistieken + Statistieken toevoegen Bel tijd (gemiddelde dag) Wrapup tij…" at bounding box center [1316, 375] width 437 height 458
click at [330, 122] on link "Ticket" at bounding box center [308, 118] width 66 height 17
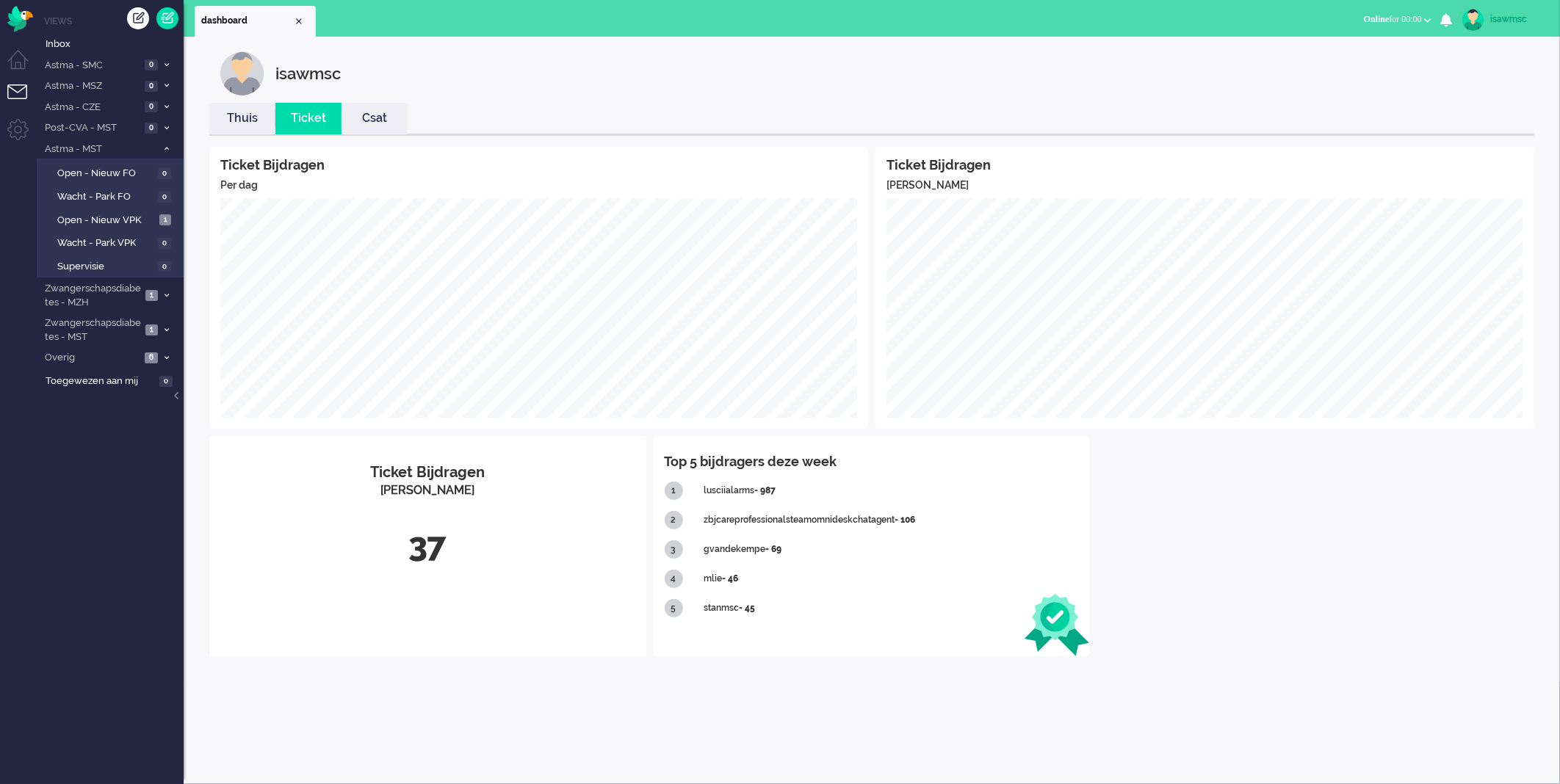
click at [259, 116] on link "Thuis" at bounding box center [242, 118] width 66 height 17
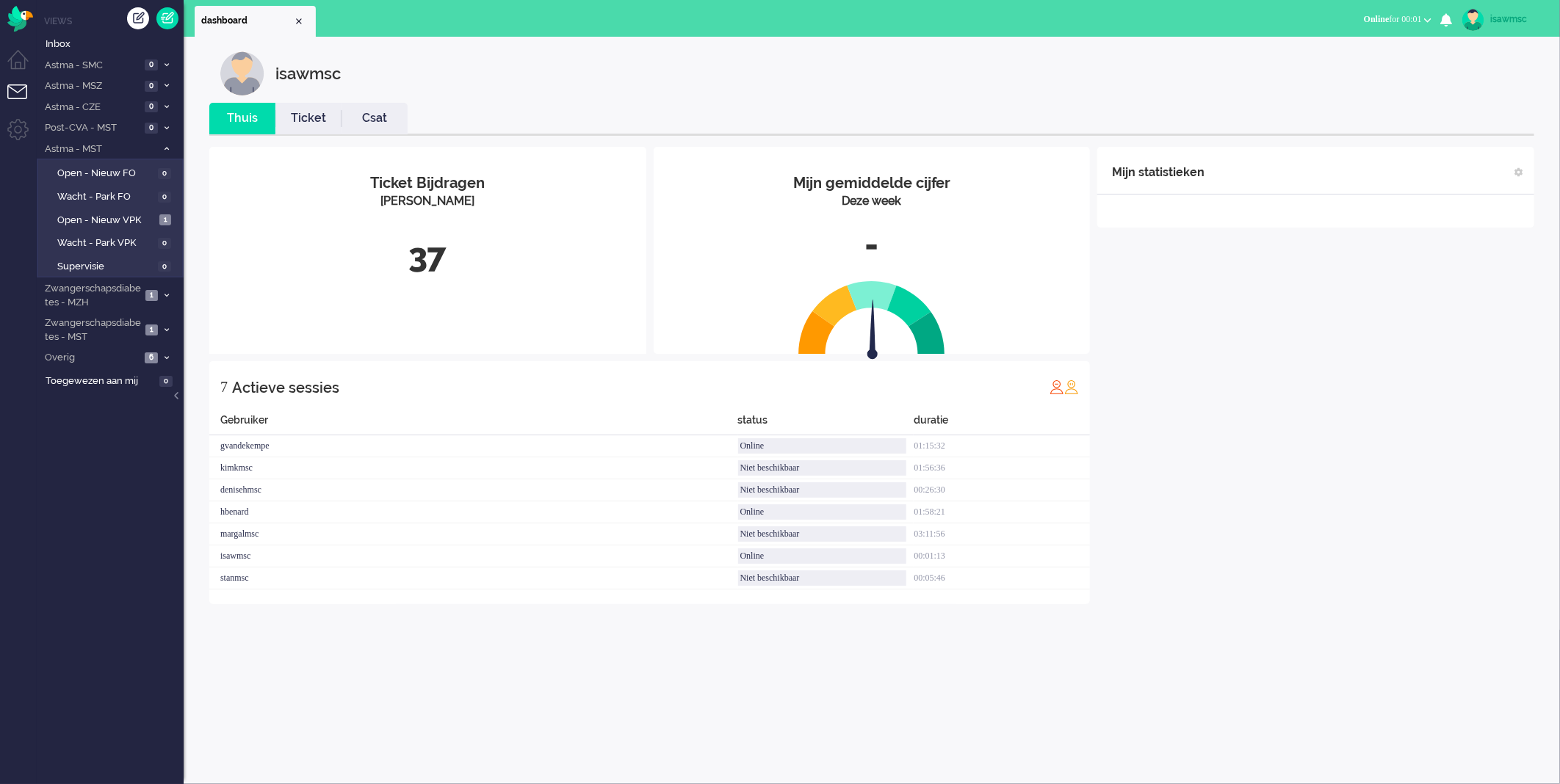
click at [570, 731] on div "isawmsc Thuis Ticket Csat Mijn gemiddelde cijfer Deze week - Ticket Bijdragen P…" at bounding box center [872, 410] width 1376 height 747
click at [1378, 14] on span "Online for 00:01" at bounding box center [1393, 19] width 58 height 10
click at [1348, 51] on label "Niet beschikbaar" at bounding box center [1370, 49] width 116 height 13
